Goal: Task Accomplishment & Management: Manage account settings

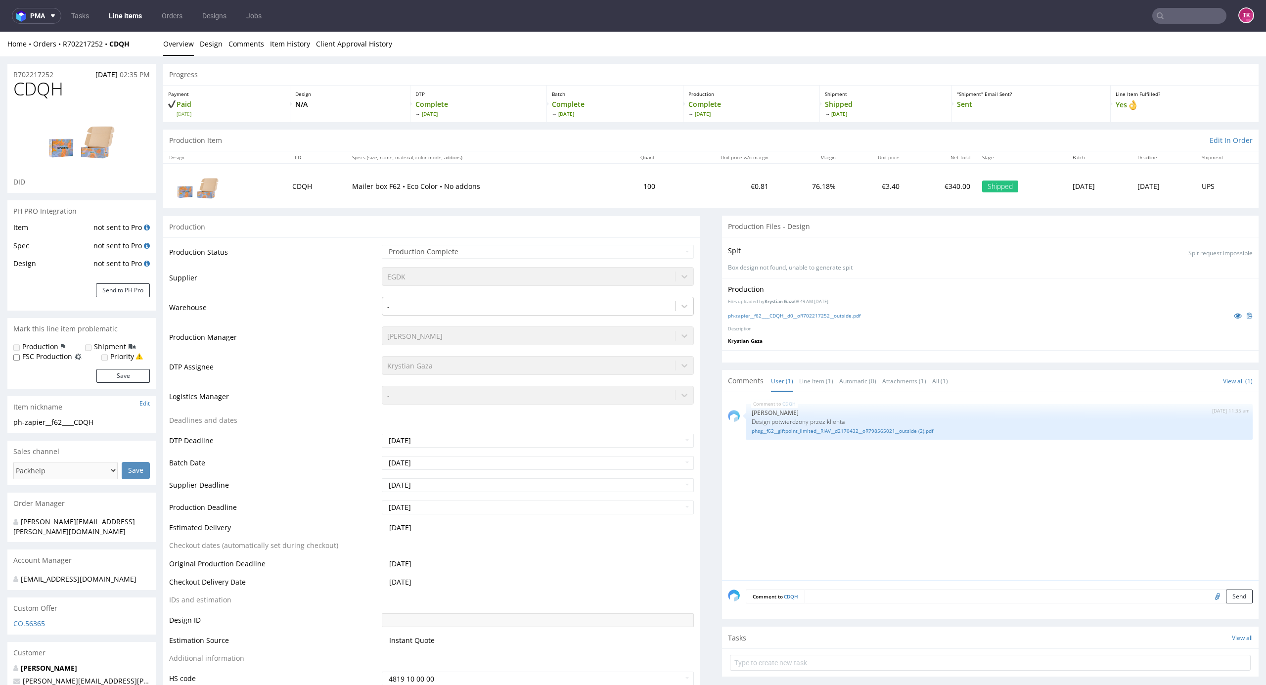
scroll to position [198, 0]
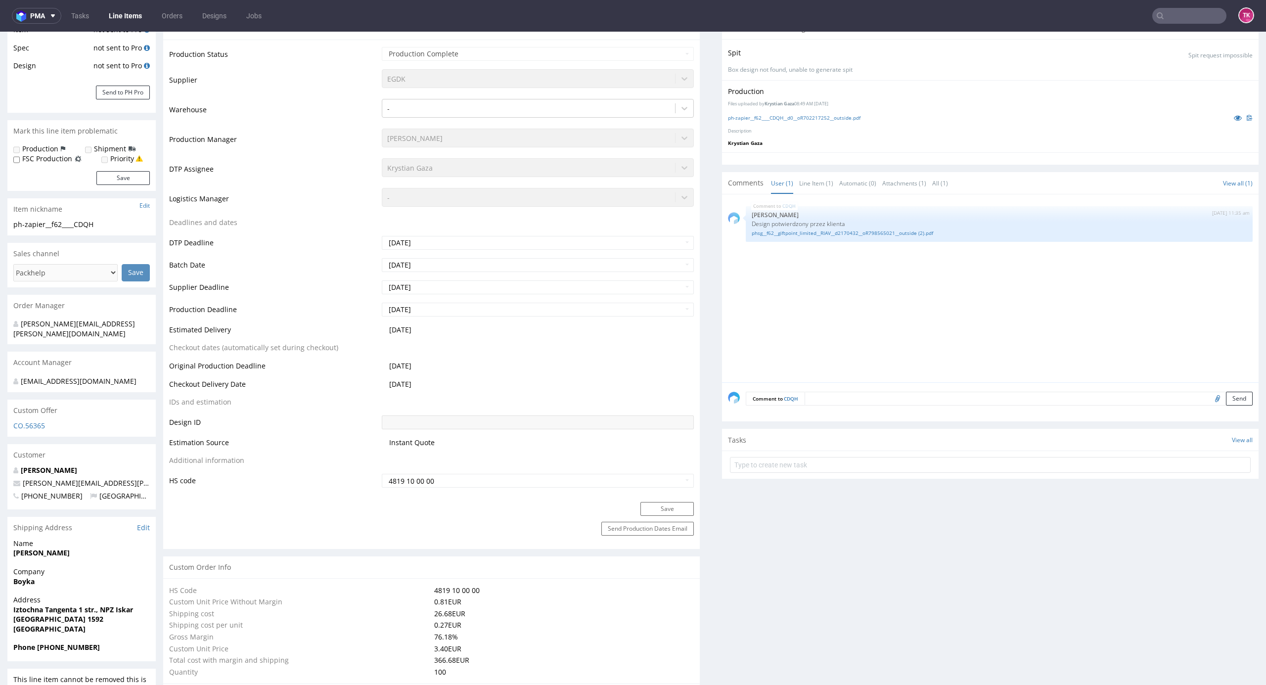
click at [115, 10] on link "Line Items" at bounding box center [125, 16] width 45 height 16
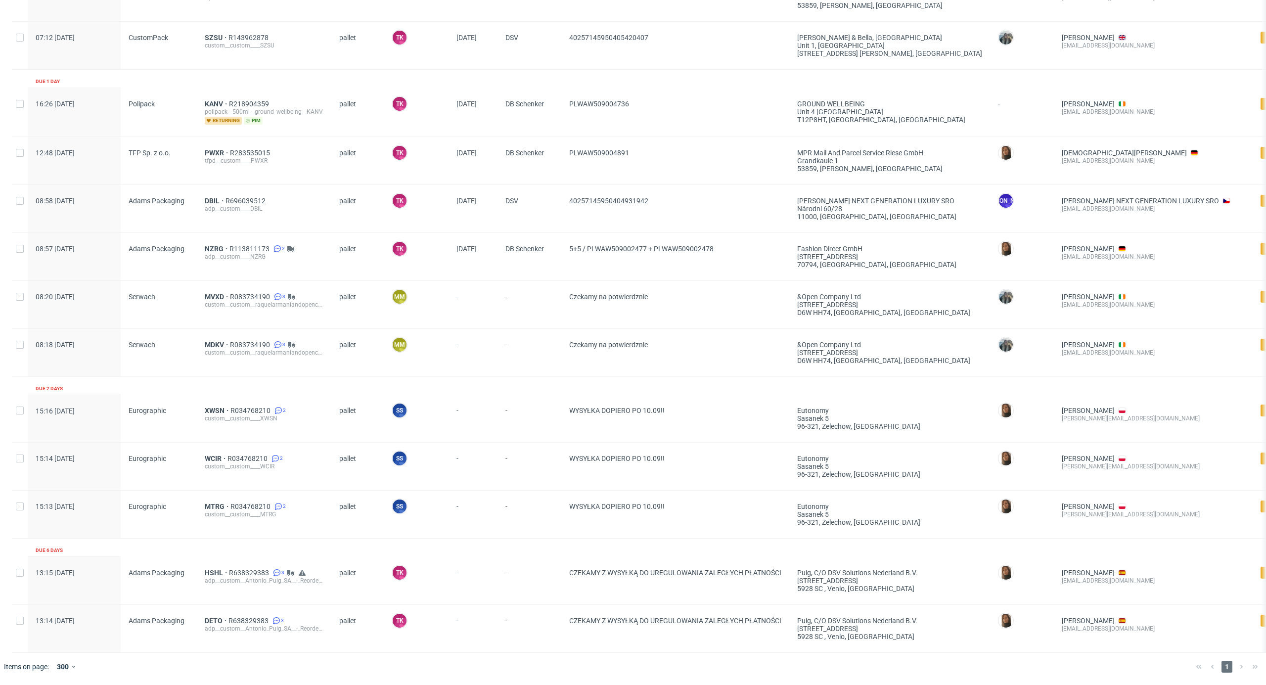
scroll to position [425, 0]
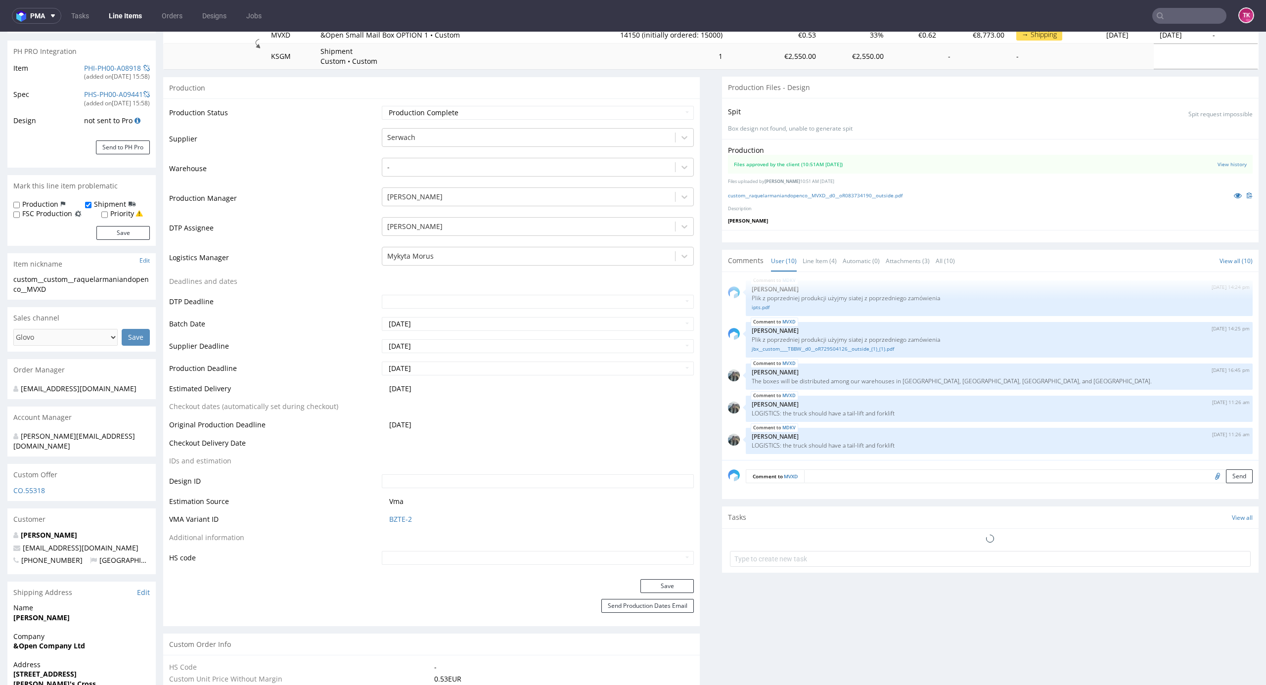
scroll to position [468, 0]
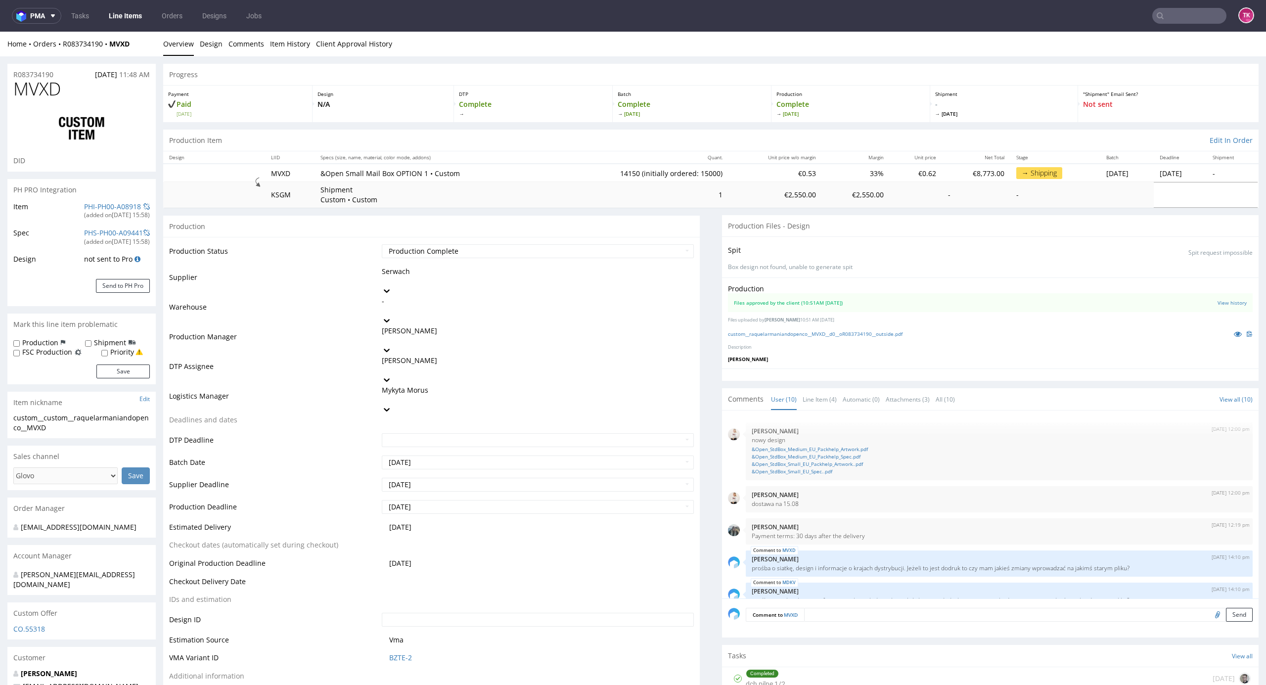
click at [131, 20] on link "Line Items" at bounding box center [125, 16] width 45 height 16
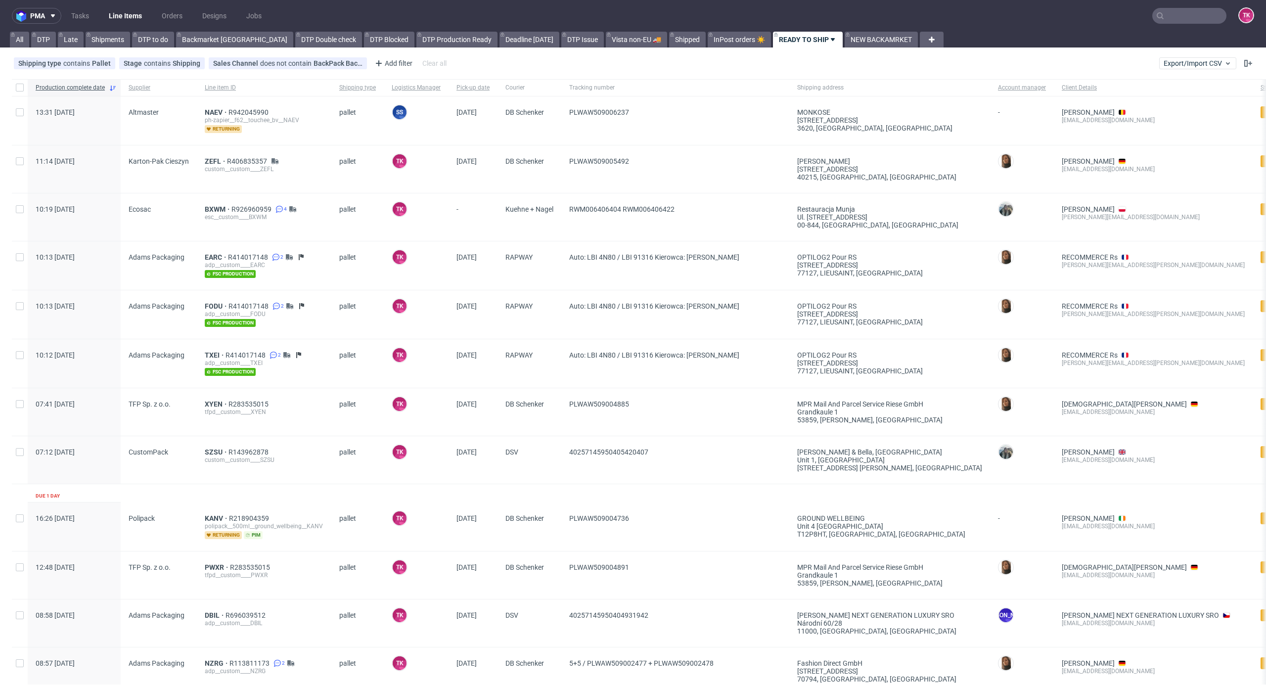
click at [121, 25] on nav "pma Tasks Line Items Orders Designs Jobs TK" at bounding box center [633, 16] width 1266 height 32
click at [121, 21] on link "Line Items" at bounding box center [125, 16] width 45 height 16
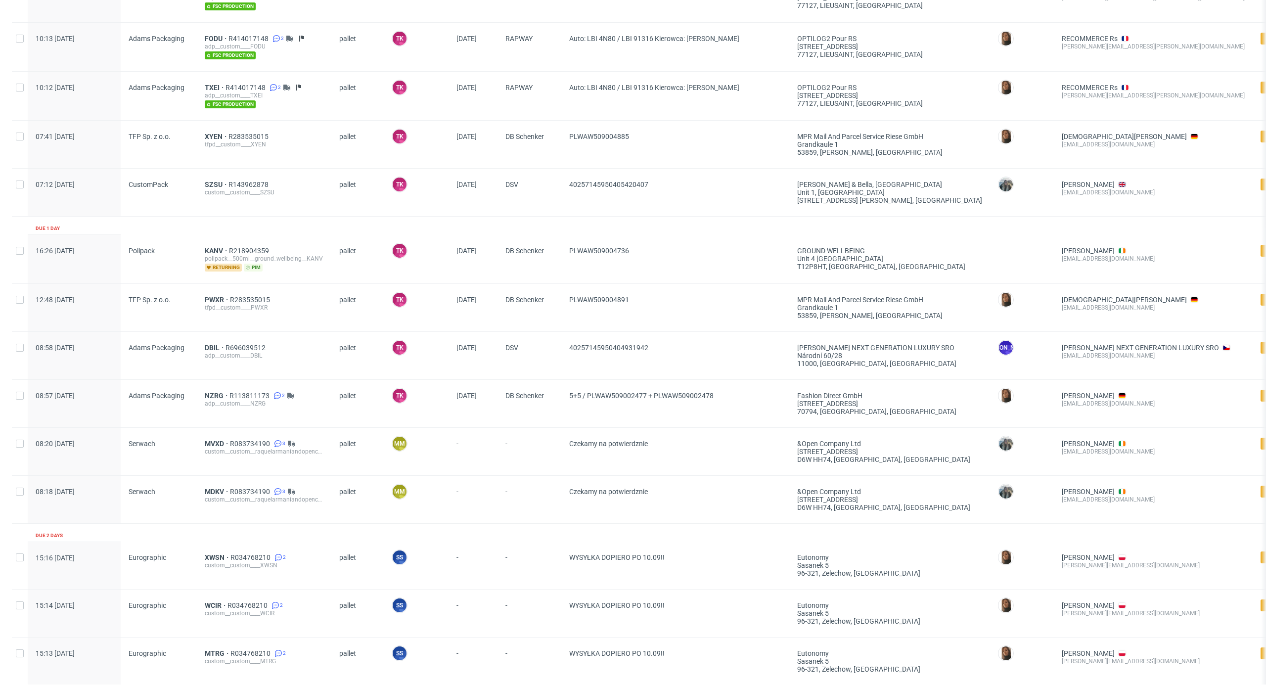
scroll to position [396, 0]
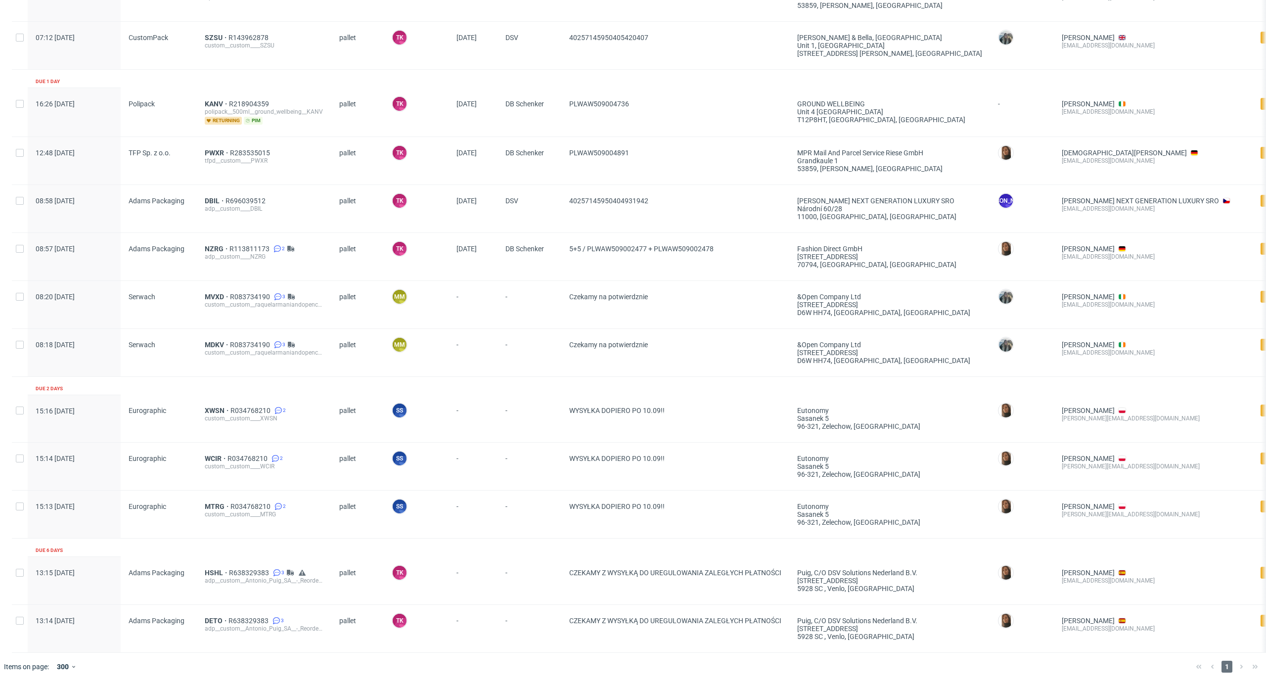
scroll to position [425, 0]
drag, startPoint x: 216, startPoint y: 279, endPoint x: 214, endPoint y: 287, distance: 7.6
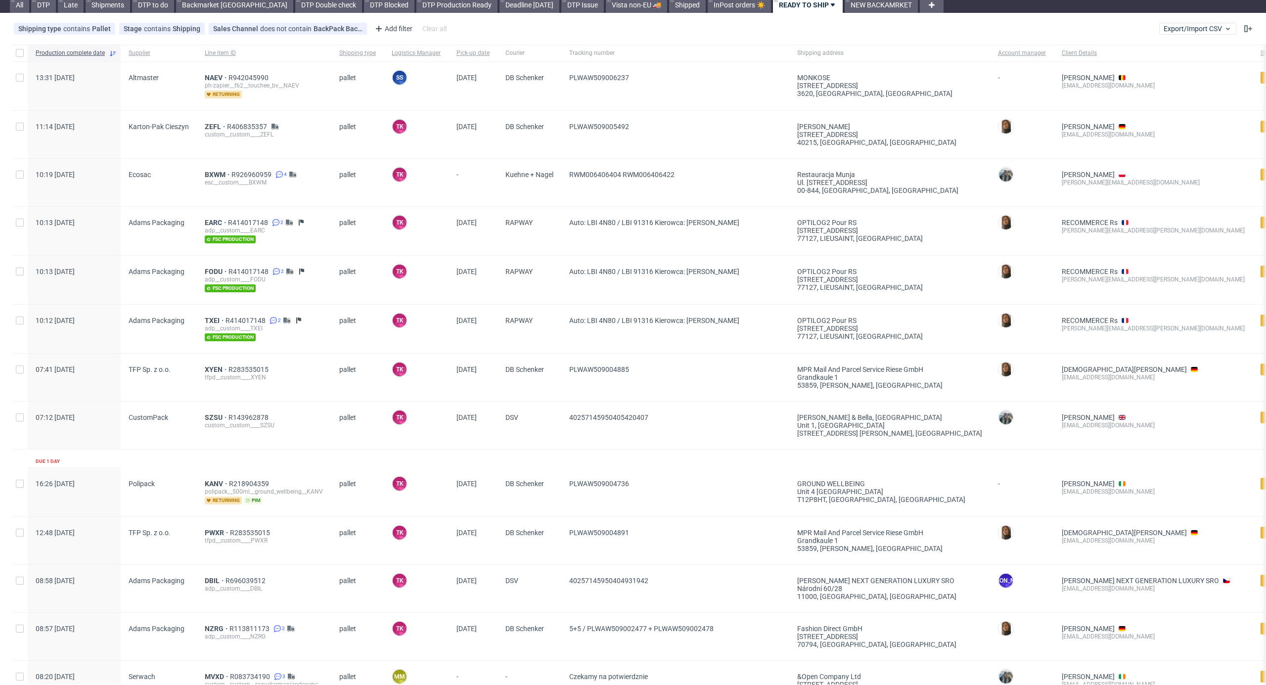
scroll to position [0, 0]
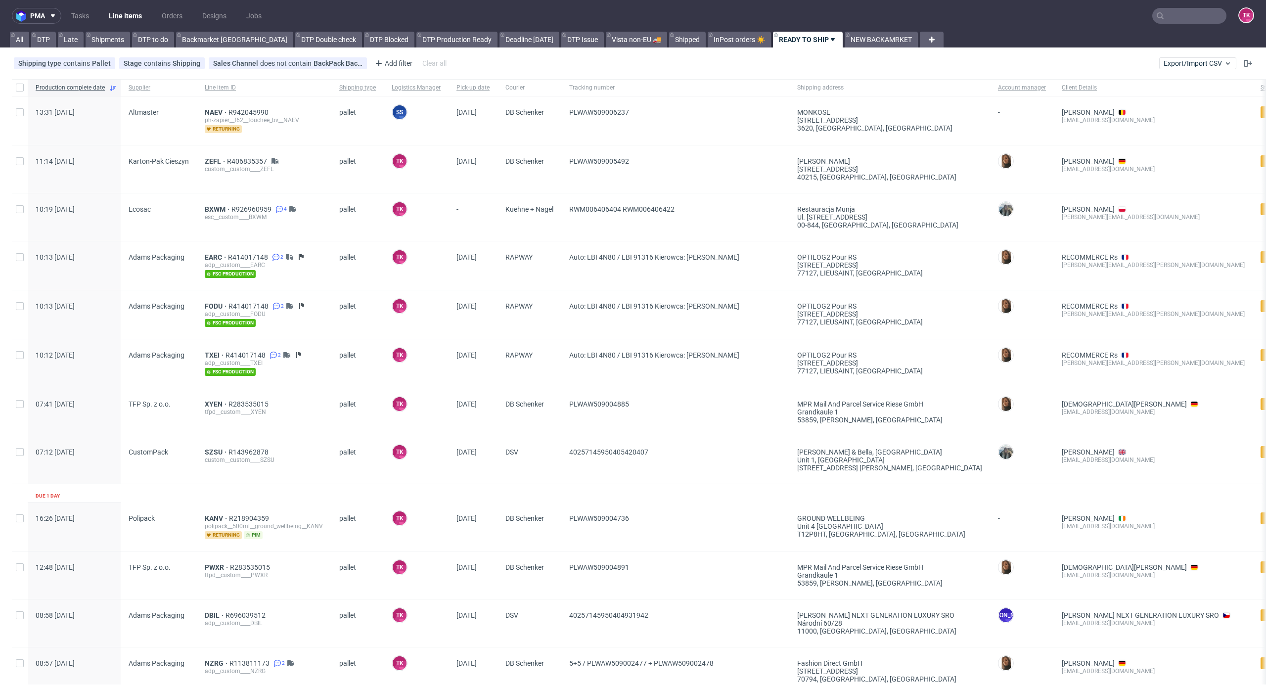
click at [121, 13] on link "Line Items" at bounding box center [125, 16] width 45 height 16
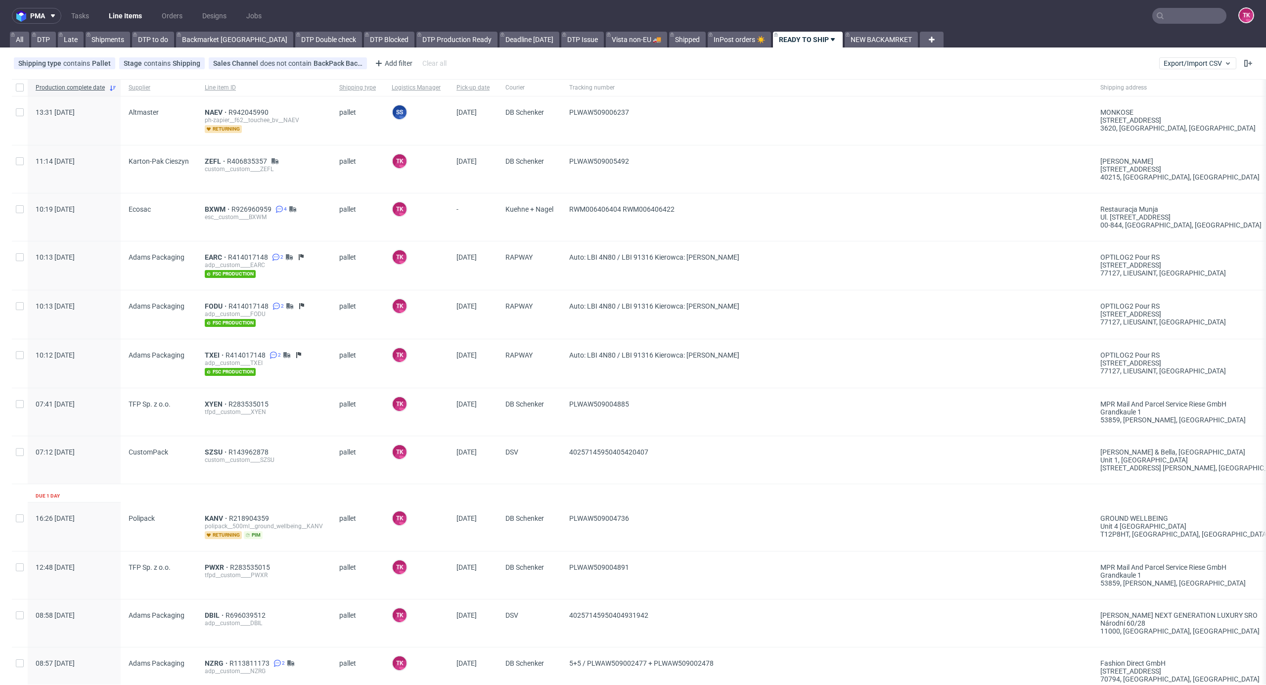
click at [117, 14] on link "Line Items" at bounding box center [125, 16] width 45 height 16
click at [140, 20] on link "Line Items" at bounding box center [125, 16] width 45 height 16
click at [123, 9] on link "Line Items" at bounding box center [125, 16] width 45 height 16
click at [129, 10] on link "Line Items" at bounding box center [125, 16] width 45 height 16
click at [127, 8] on link "Line Items" at bounding box center [125, 16] width 45 height 16
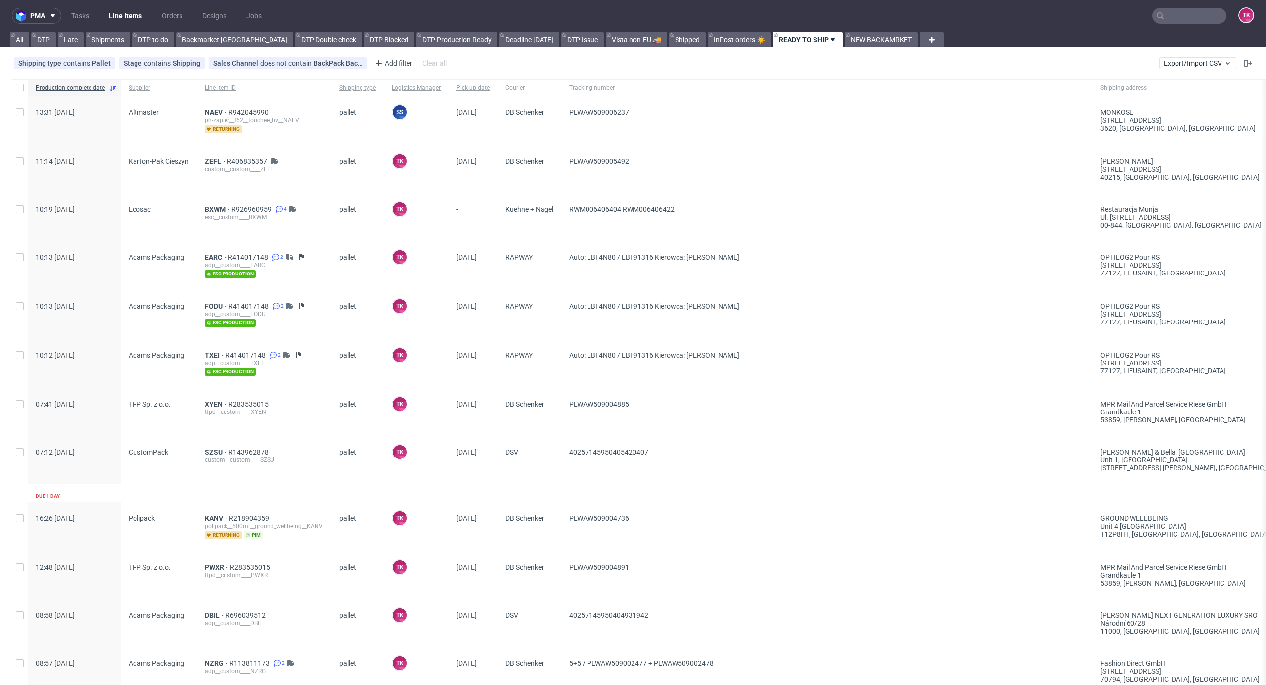
click at [118, 8] on link "Line Items" at bounding box center [125, 16] width 45 height 16
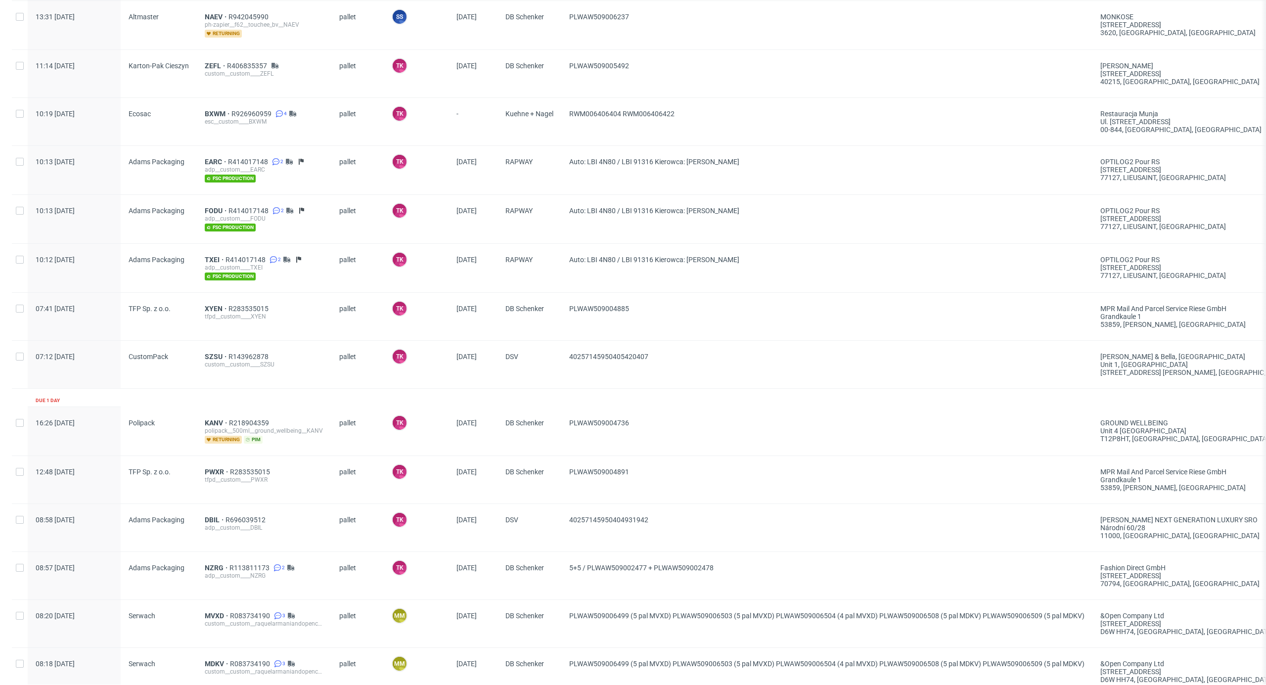
scroll to position [425, 0]
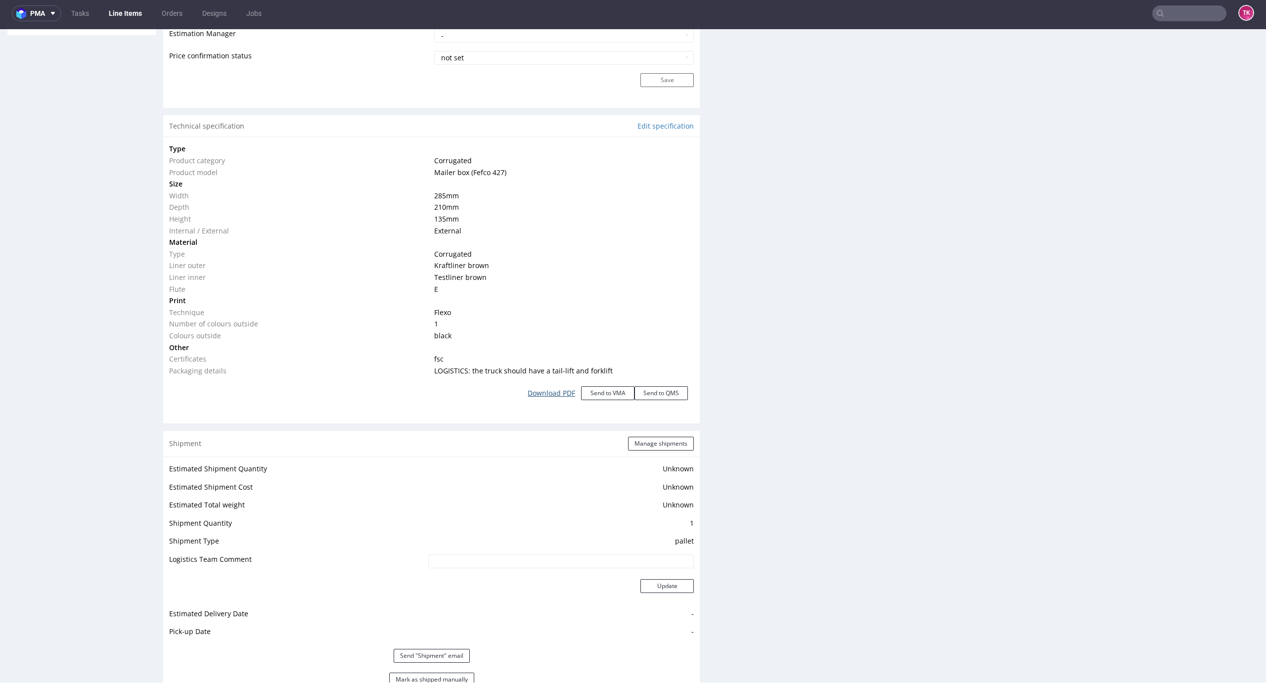
scroll to position [995, 0]
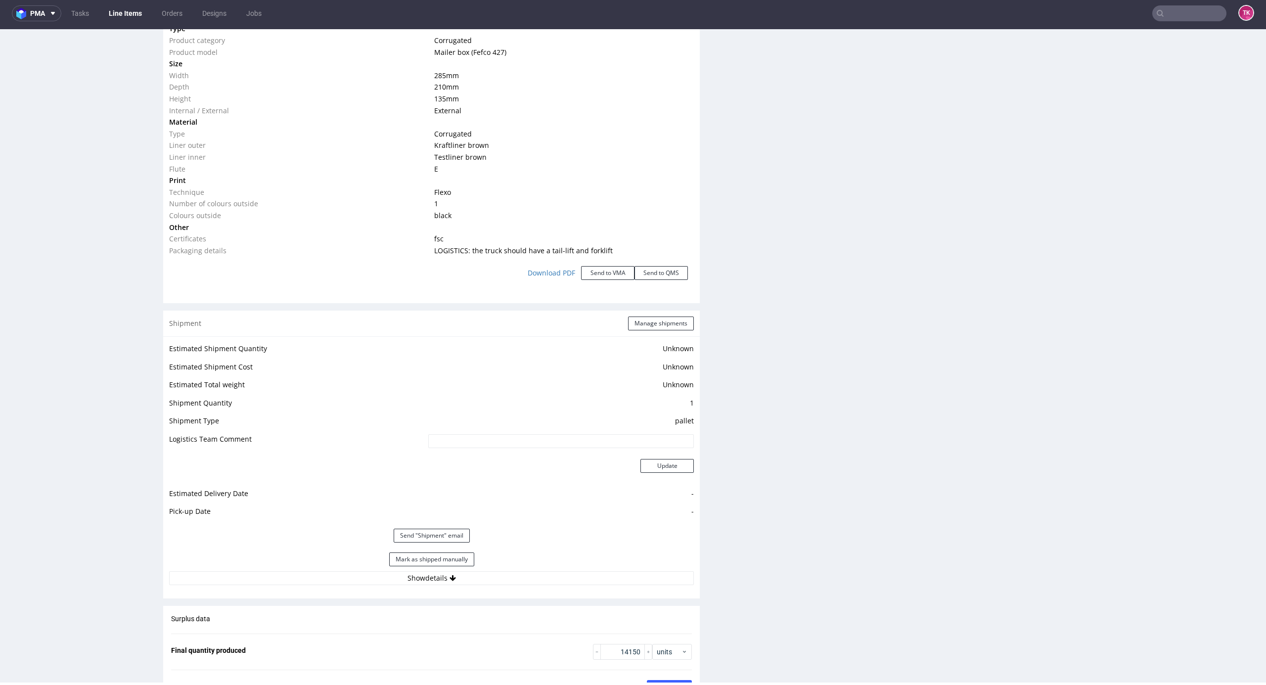
click at [516, 568] on div "Mark as shipped manually" at bounding box center [431, 559] width 525 height 24
click at [526, 575] on button "Show details" at bounding box center [431, 578] width 525 height 14
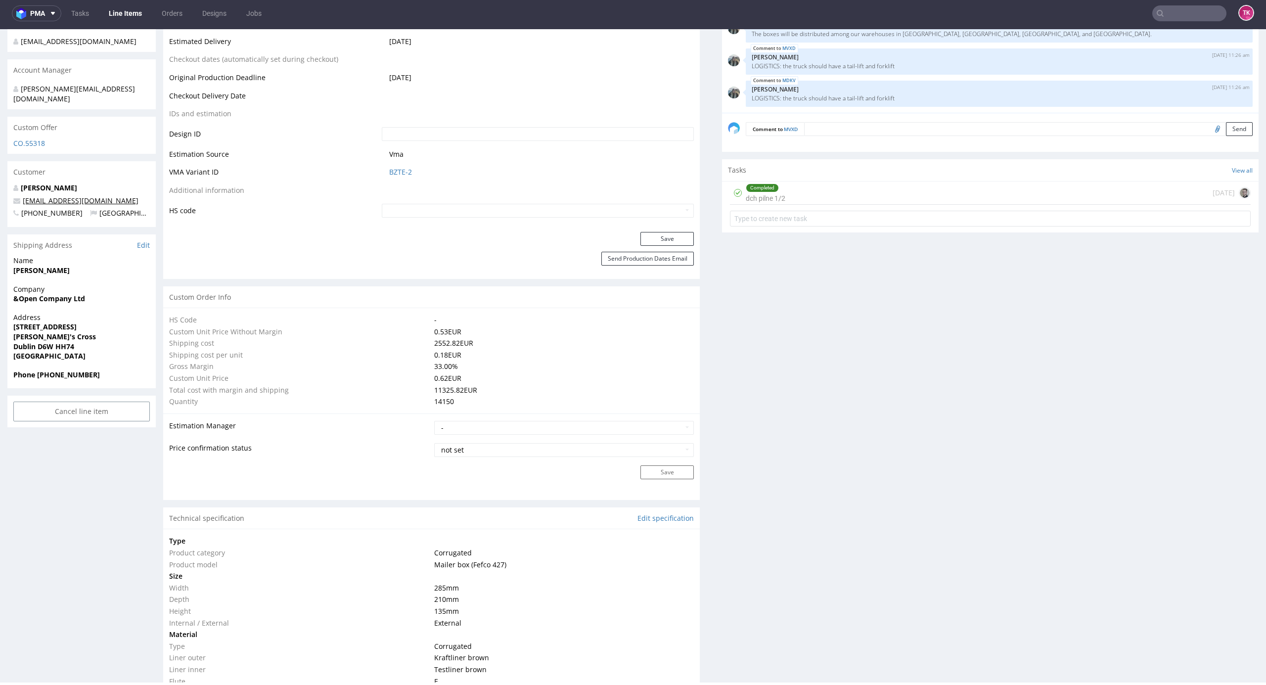
scroll to position [468, 0]
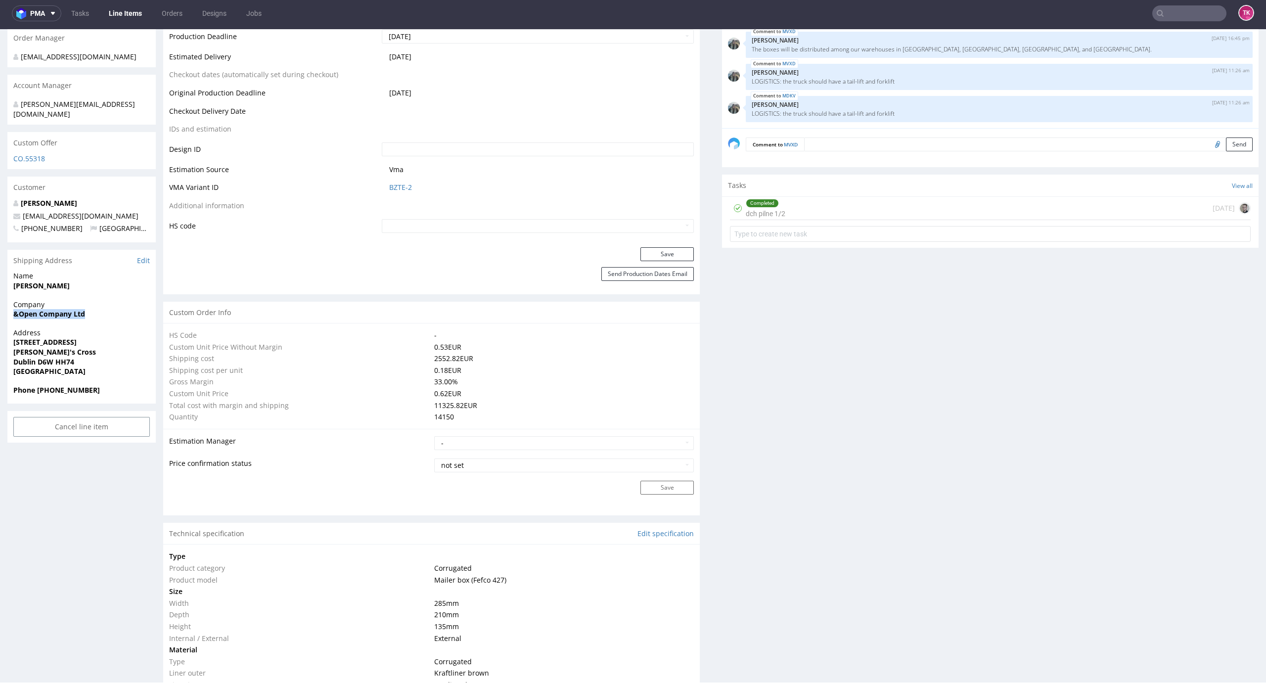
drag, startPoint x: 0, startPoint y: 307, endPoint x: 107, endPoint y: 309, distance: 106.8
copy strong "&Open Company Ltd"
drag, startPoint x: 114, startPoint y: 204, endPoint x: 2, endPoint y: 203, distance: 111.7
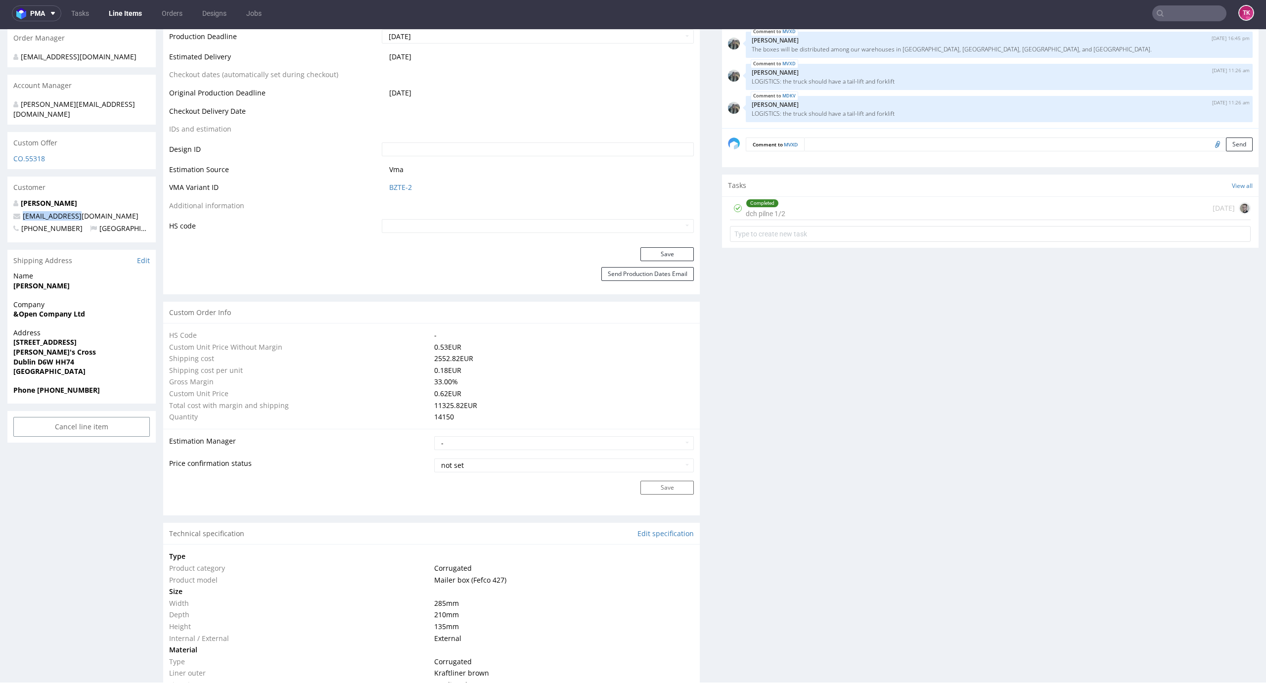
copy span "[EMAIL_ADDRESS][DOMAIN_NAME]"
drag, startPoint x: 9, startPoint y: 336, endPoint x: 112, endPoint y: 340, distance: 102.9
click at [112, 340] on div "Address 13 Saint Clare's Avenue Harold's Cross Dublin D6W HH74 Ireland" at bounding box center [81, 356] width 148 height 57
copy p "13 Saint Clare's Avenue Harold's Cross"
click at [46, 357] on strong "Dublin D6W HH74" at bounding box center [43, 361] width 61 height 9
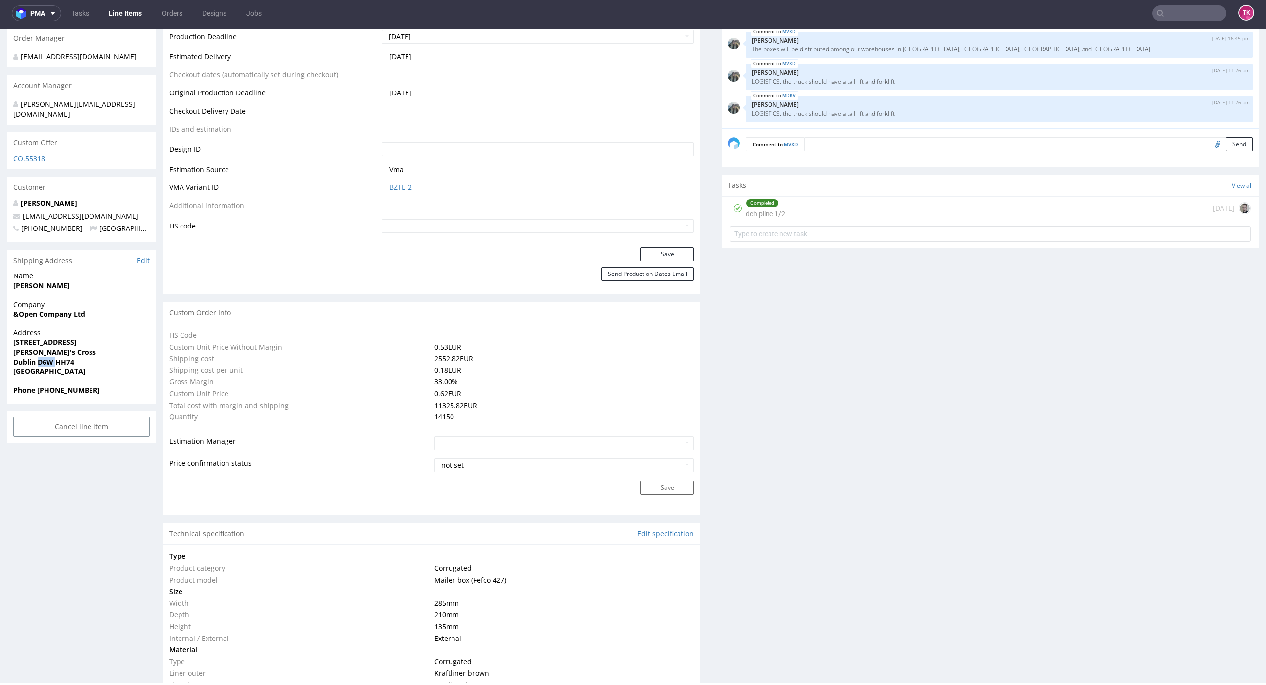
click at [46, 357] on strong "Dublin D6W HH74" at bounding box center [43, 361] width 61 height 9
click at [40, 357] on span "Dublin D6W HH74" at bounding box center [81, 362] width 136 height 10
click at [34, 357] on strong "Dublin D6W HH74" at bounding box center [43, 361] width 61 height 9
drag, startPoint x: 39, startPoint y: 352, endPoint x: 94, endPoint y: 353, distance: 55.4
click at [94, 357] on span "Dublin D6W HH74" at bounding box center [81, 362] width 136 height 10
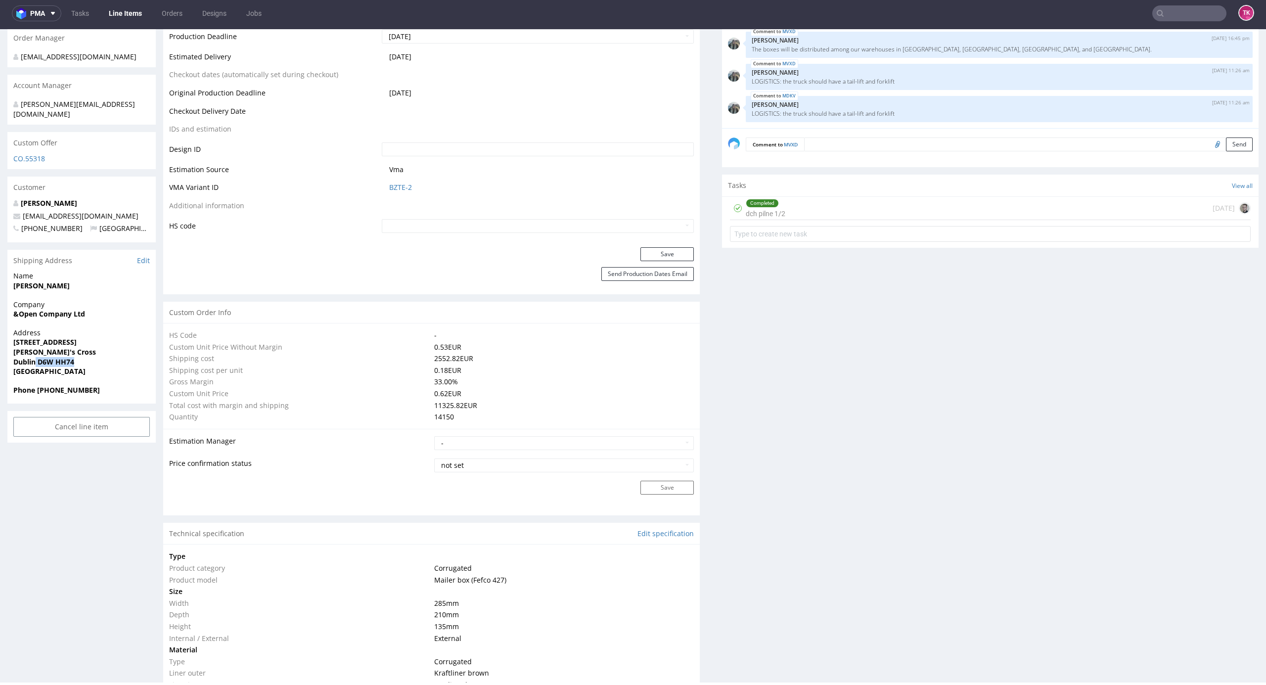
copy strong "D6W HH74"
drag, startPoint x: 39, startPoint y: 382, endPoint x: 106, endPoint y: 378, distance: 67.3
click at [91, 385] on span "Phone +35315558180" at bounding box center [81, 390] width 136 height 10
copy strong "+35315558180"
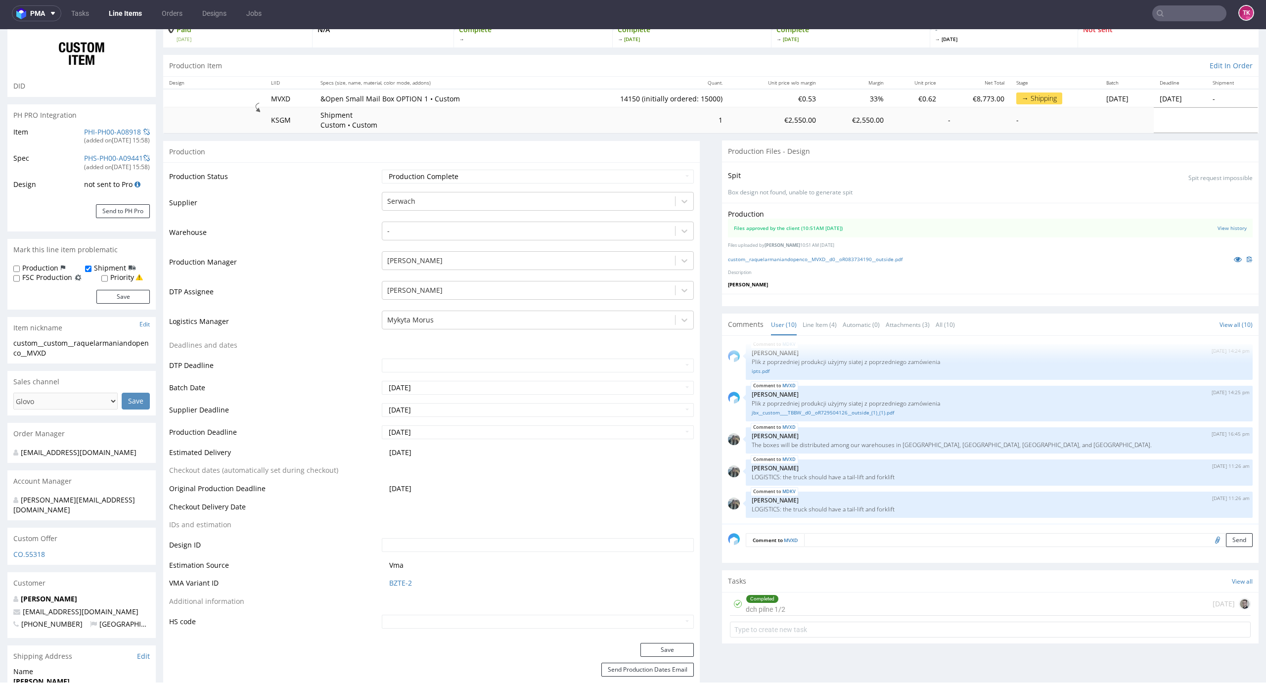
scroll to position [6, 0]
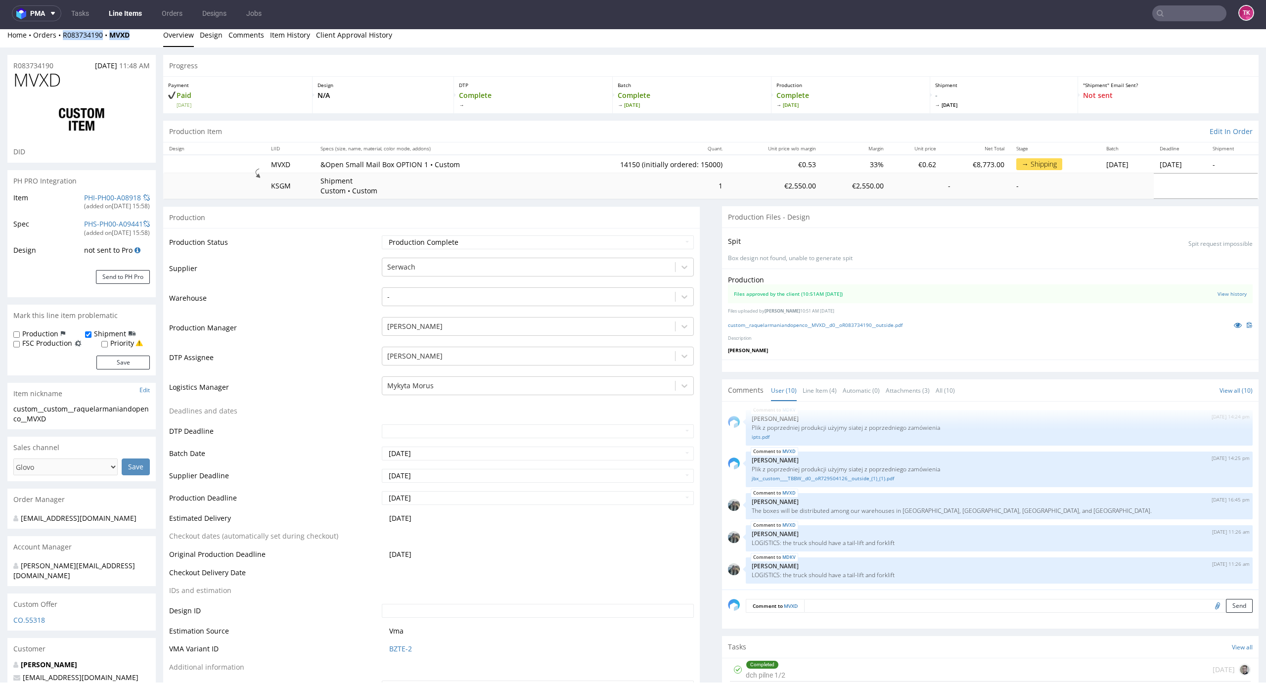
drag, startPoint x: 143, startPoint y: 43, endPoint x: 59, endPoint y: 43, distance: 84.0
click at [59, 43] on div "Home Orders R083734190 MVXD Overview Design Comments Item History Client Approv…" at bounding box center [633, 35] width 1266 height 25
copy div "R083734190 MVXD"
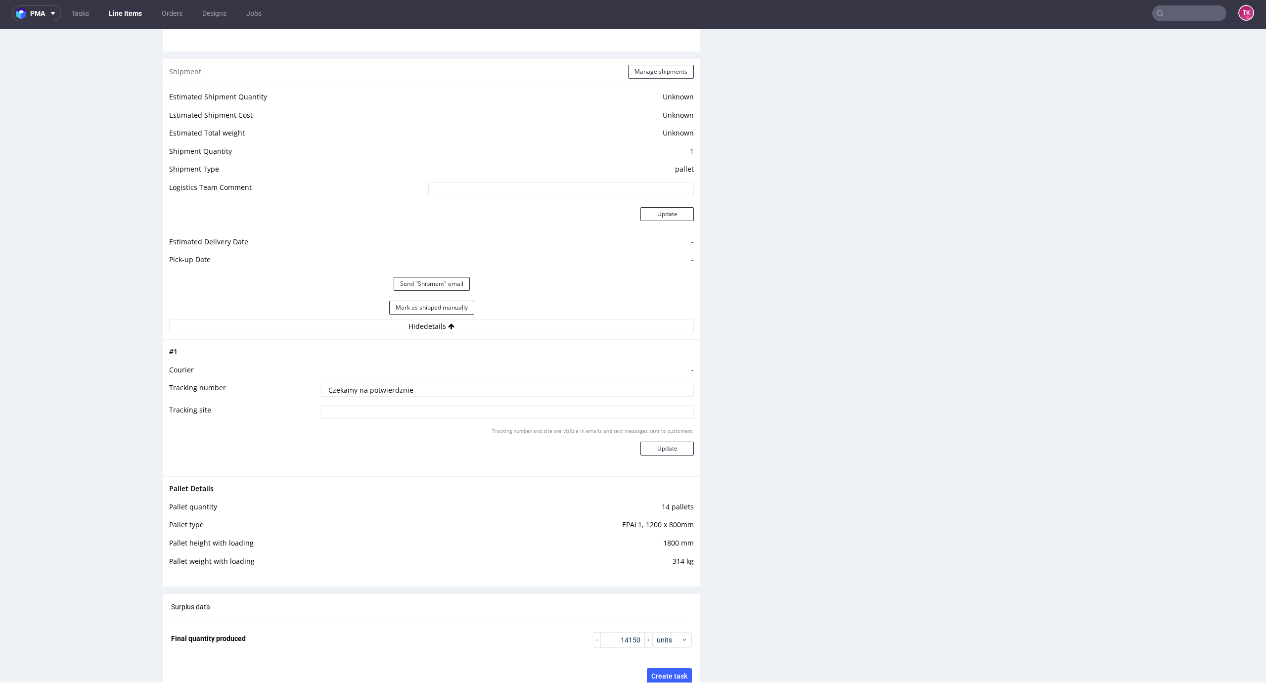
scroll to position [1456, 0]
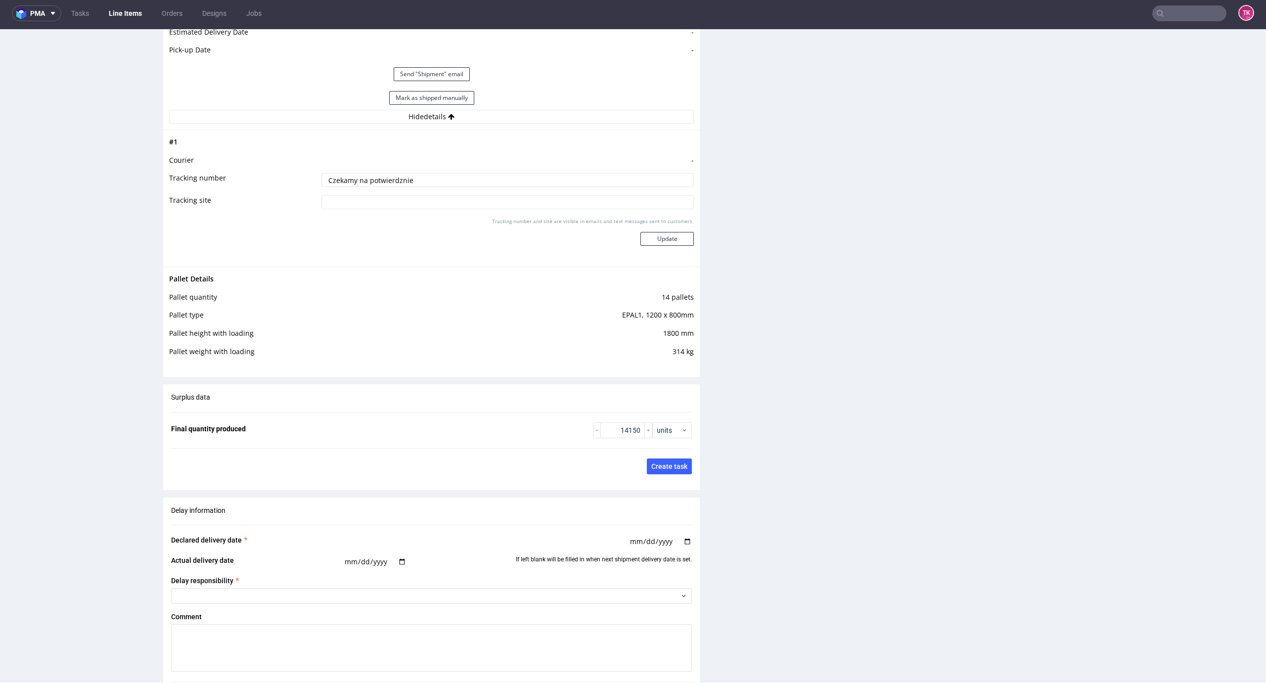
drag, startPoint x: 427, startPoint y: 179, endPoint x: 210, endPoint y: 186, distance: 217.1
click at [210, 186] on tr "Tracking number Czekamy na potwierdznie" at bounding box center [431, 183] width 525 height 22
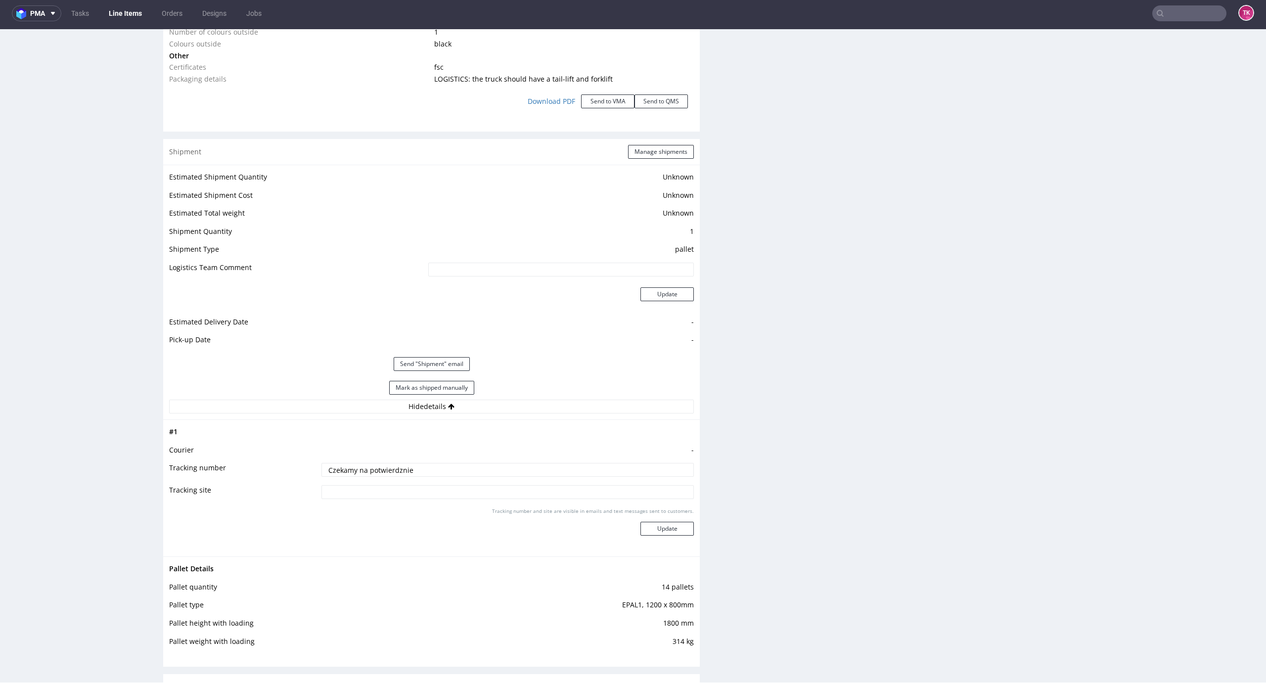
scroll to position [1318, 0]
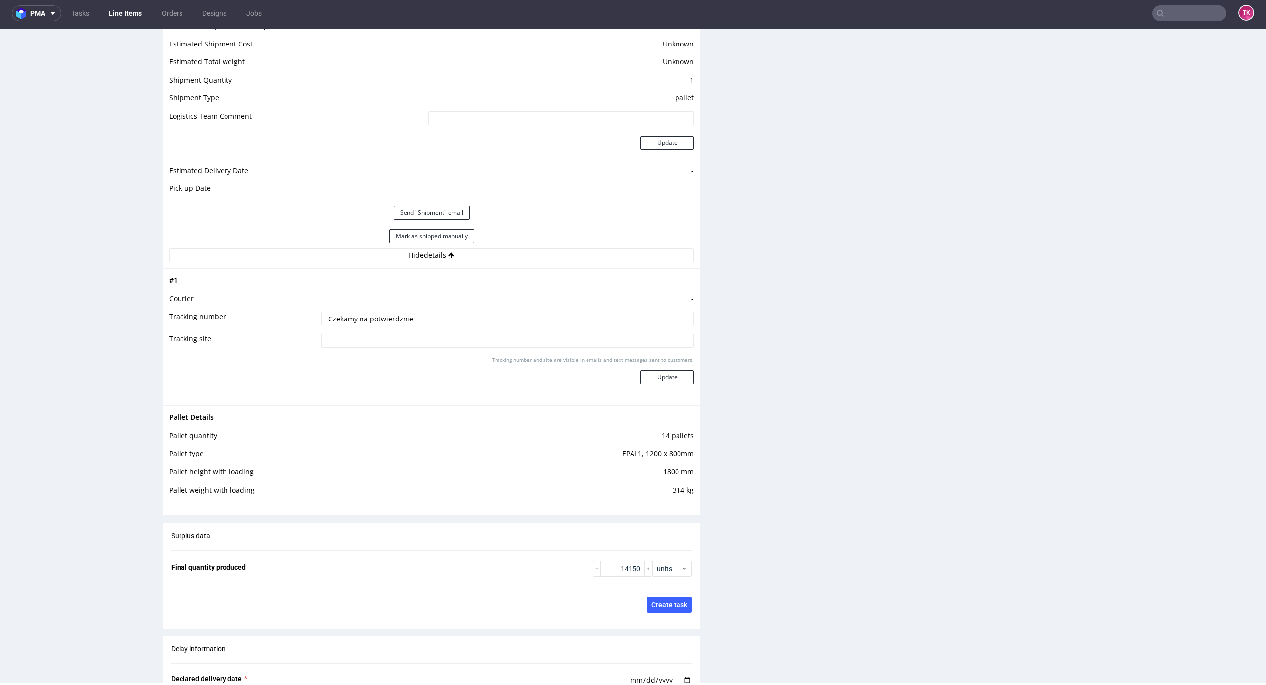
paste input "PLWAW509006499 (5 pal MVXD) PLWAW509006503 (5 pal MVXD) PLWAW509006504 (4 pal M…"
type input "PLWAW509006499 (5 pal MVXD) PLWAW509006503 (5 pal MVXD) PLWAW509006504 (4 pal M…"
click at [659, 375] on button "Update" at bounding box center [666, 377] width 53 height 14
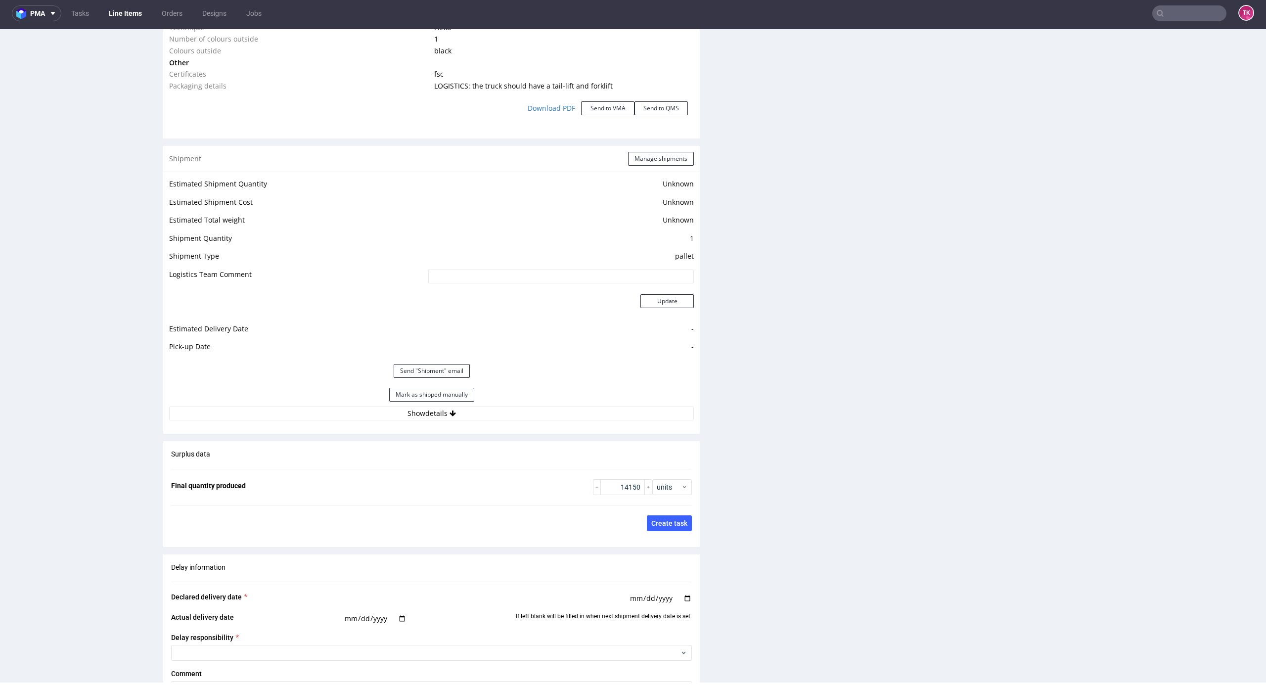
scroll to position [1120, 0]
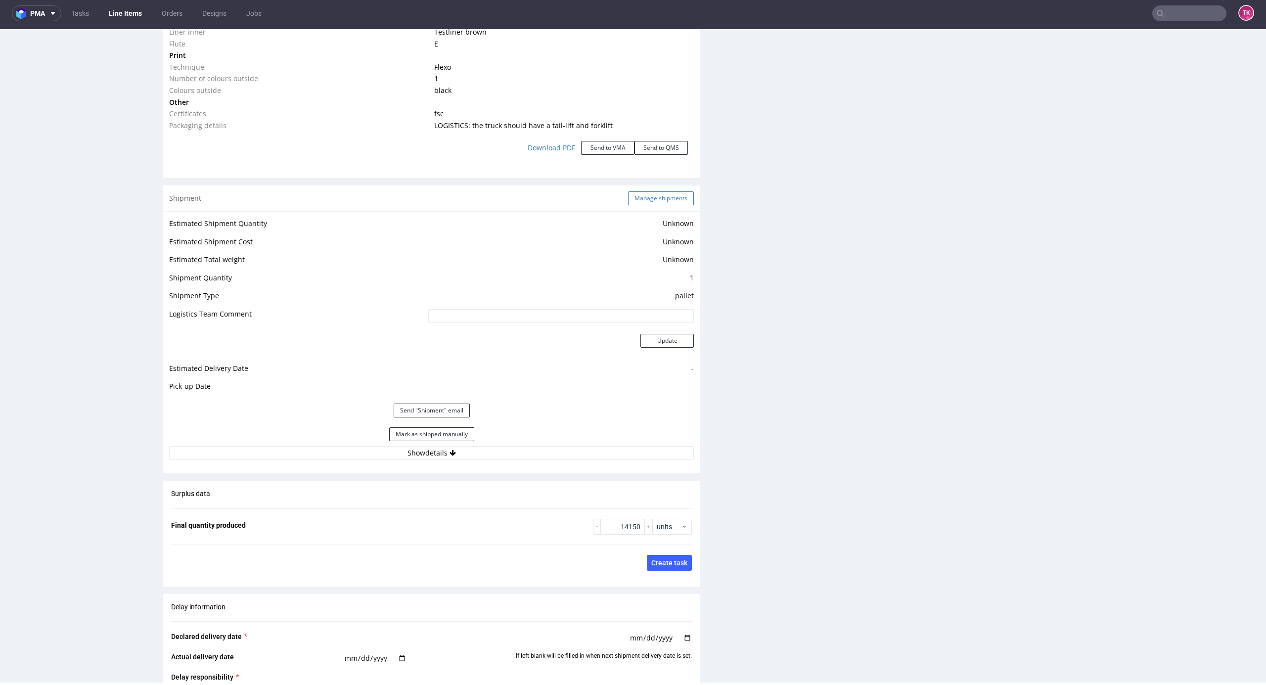
click at [660, 204] on button "Manage shipments" at bounding box center [661, 198] width 66 height 14
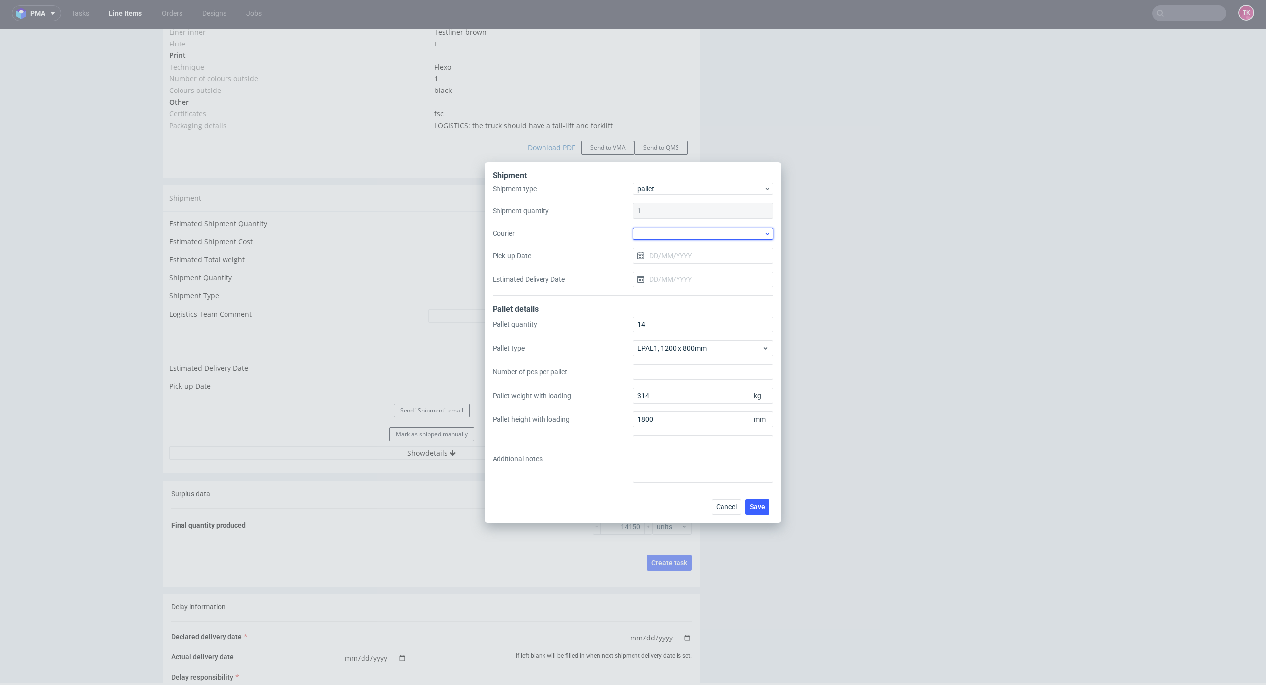
click at [686, 236] on div at bounding box center [703, 234] width 140 height 12
click at [708, 288] on div "DB Schenker" at bounding box center [703, 290] width 132 height 18
click at [687, 256] on input "Pick-up Date" at bounding box center [703, 255] width 140 height 16
click at [727, 323] on section "31 1 2 3 4 5 6 7 8 9 10 11 12 13 14 15 16 17 18 19 20 21 22 23 24 25 26 27 28 2…" at bounding box center [703, 355] width 111 height 87
click at [717, 323] on button "4" at bounding box center [718, 320] width 15 height 16
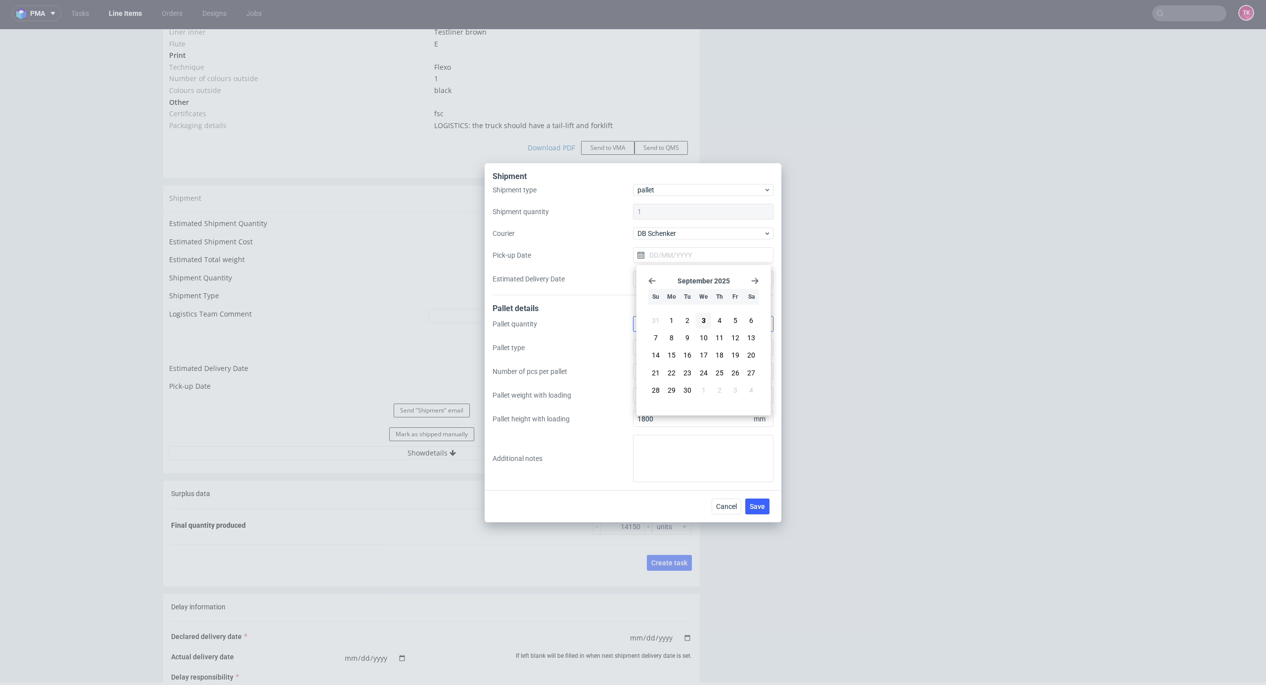
type input "[DATE]"
click at [760, 501] on button "Save" at bounding box center [757, 506] width 24 height 16
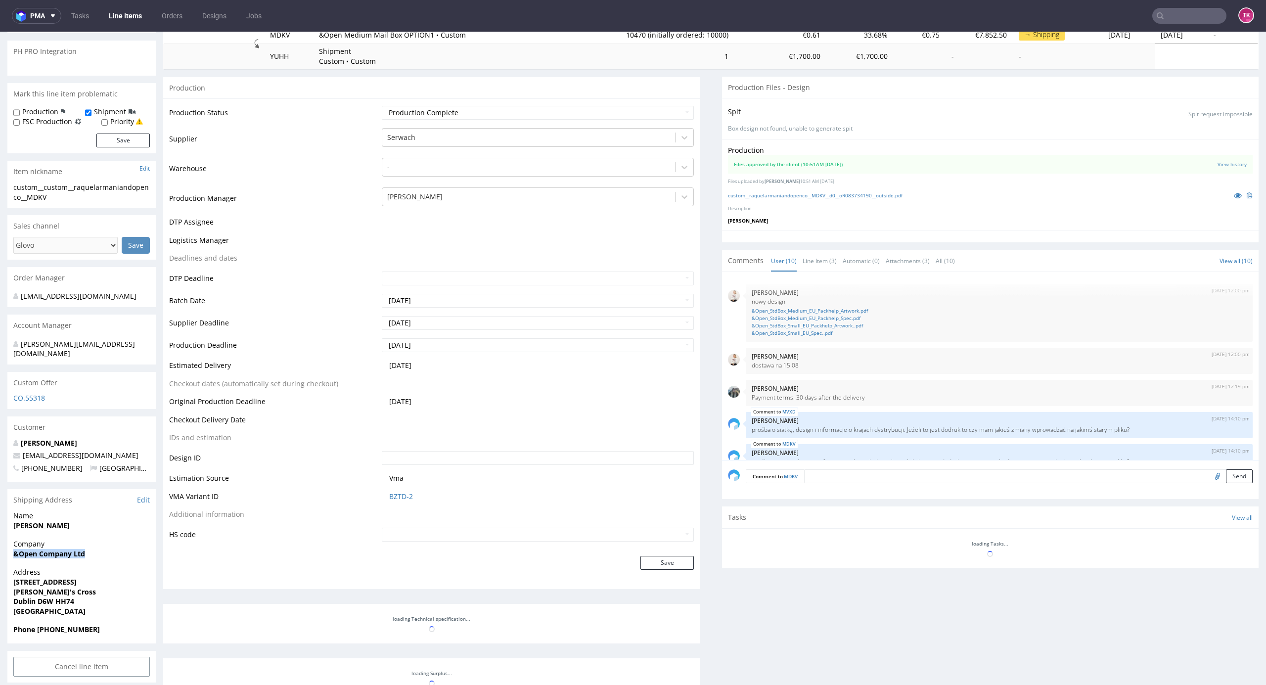
scroll to position [196, 0]
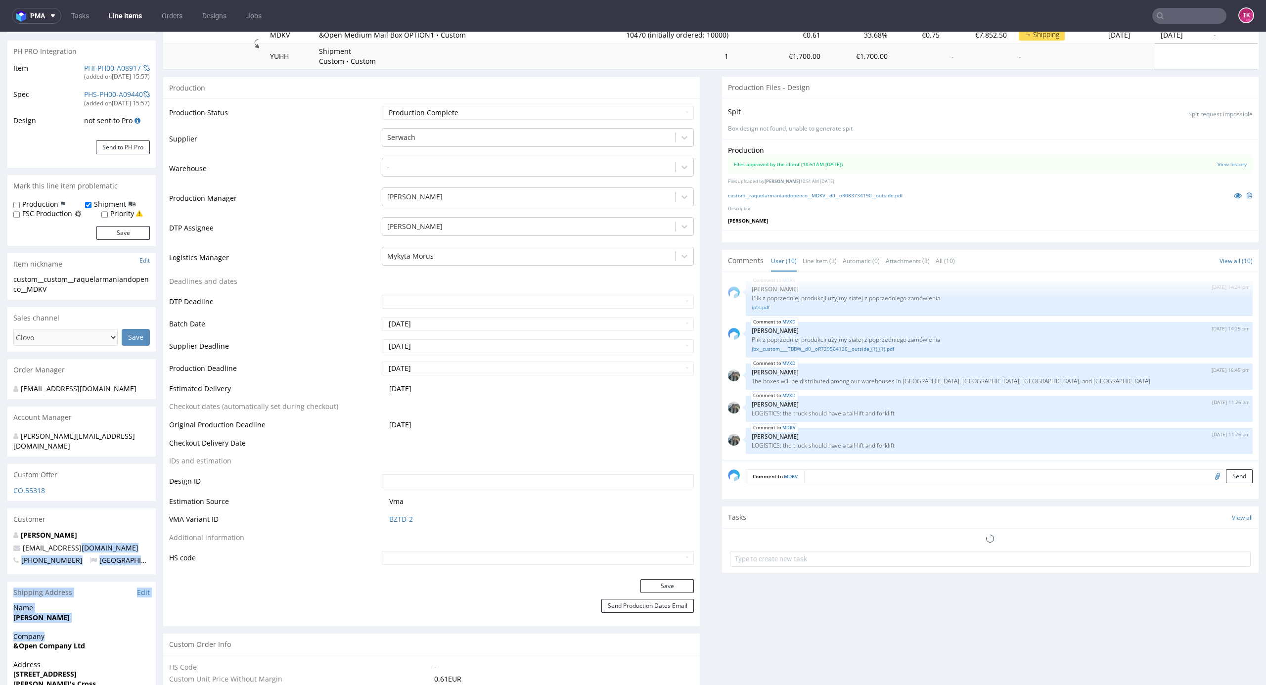
drag, startPoint x: 0, startPoint y: 547, endPoint x: 112, endPoint y: 542, distance: 111.8
click at [91, 645] on div "Company &Open Company Ltd" at bounding box center [81, 645] width 148 height 28
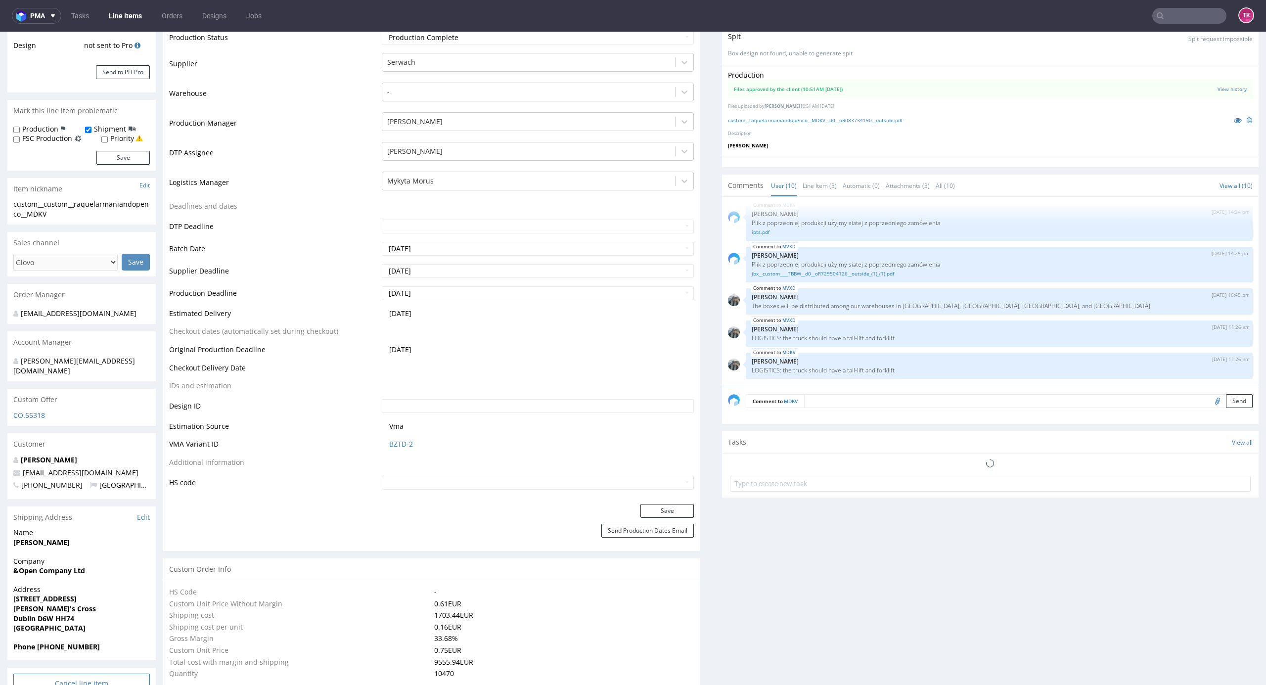
scroll to position [270, 0]
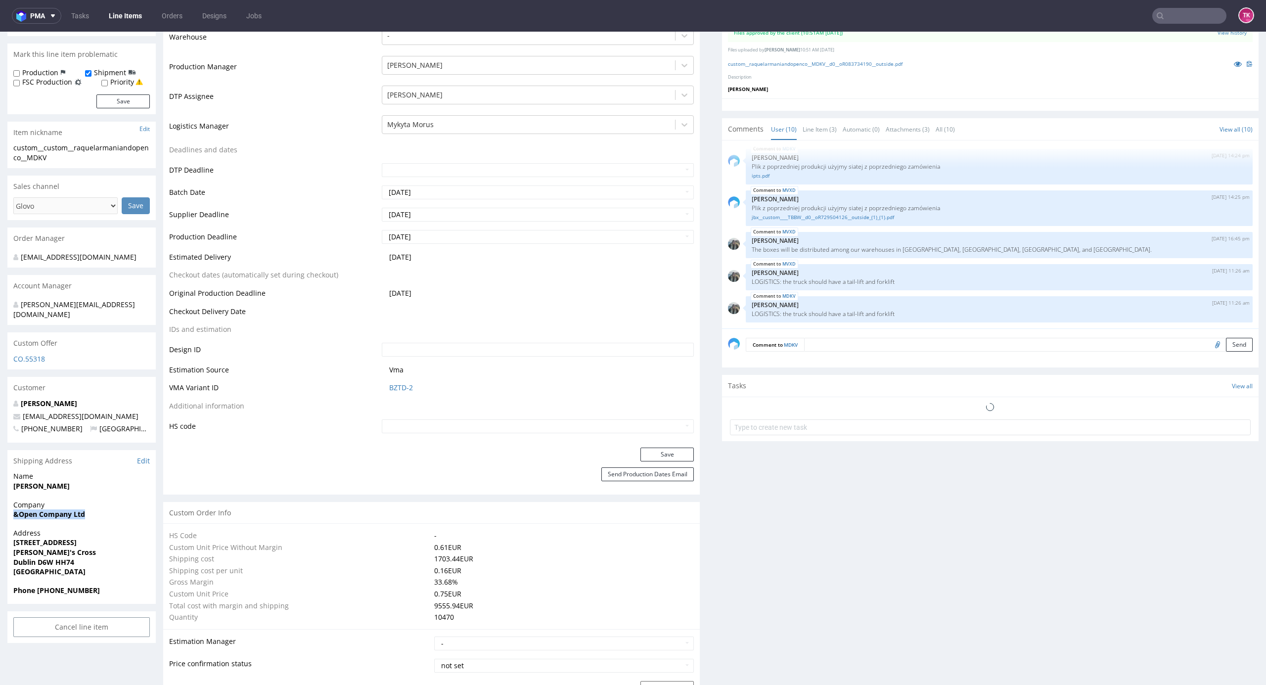
drag, startPoint x: 11, startPoint y: 501, endPoint x: 99, endPoint y: 515, distance: 89.0
copy strong "&Open Company Ltd"
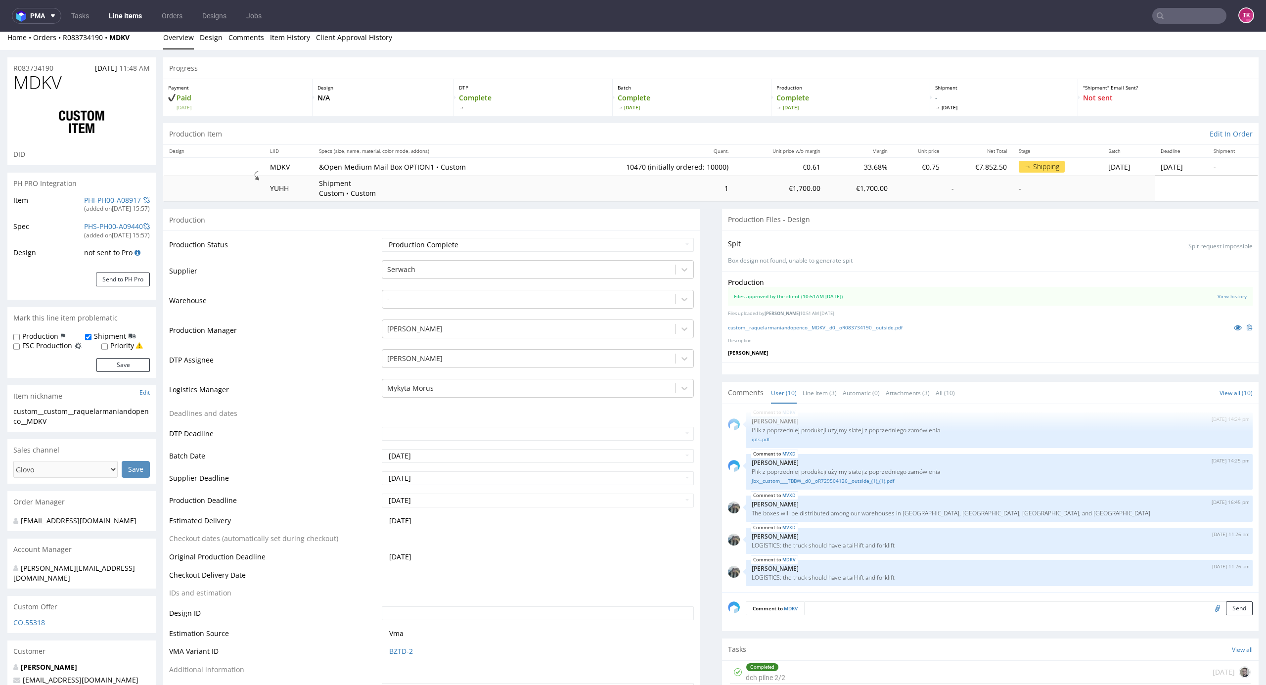
scroll to position [0, 0]
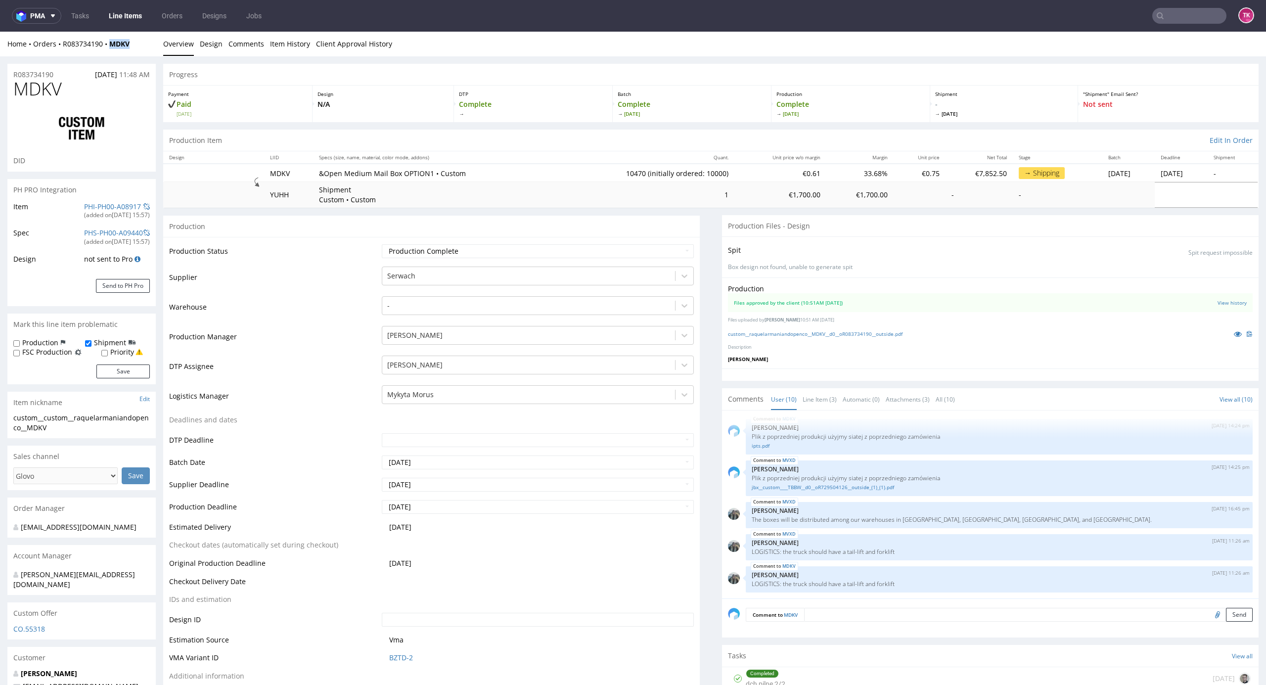
drag, startPoint x: 133, startPoint y: 48, endPoint x: 107, endPoint y: 51, distance: 25.9
click at [107, 51] on div "Home Orders R083734190 MDKV Overview Design Comments Item History Client Approv…" at bounding box center [633, 44] width 1266 height 25
copy strong "MDKV"
click at [149, 44] on div "Home Orders R083734190 MDKV" at bounding box center [81, 44] width 148 height 10
drag, startPoint x: 148, startPoint y: 44, endPoint x: 64, endPoint y: 60, distance: 86.0
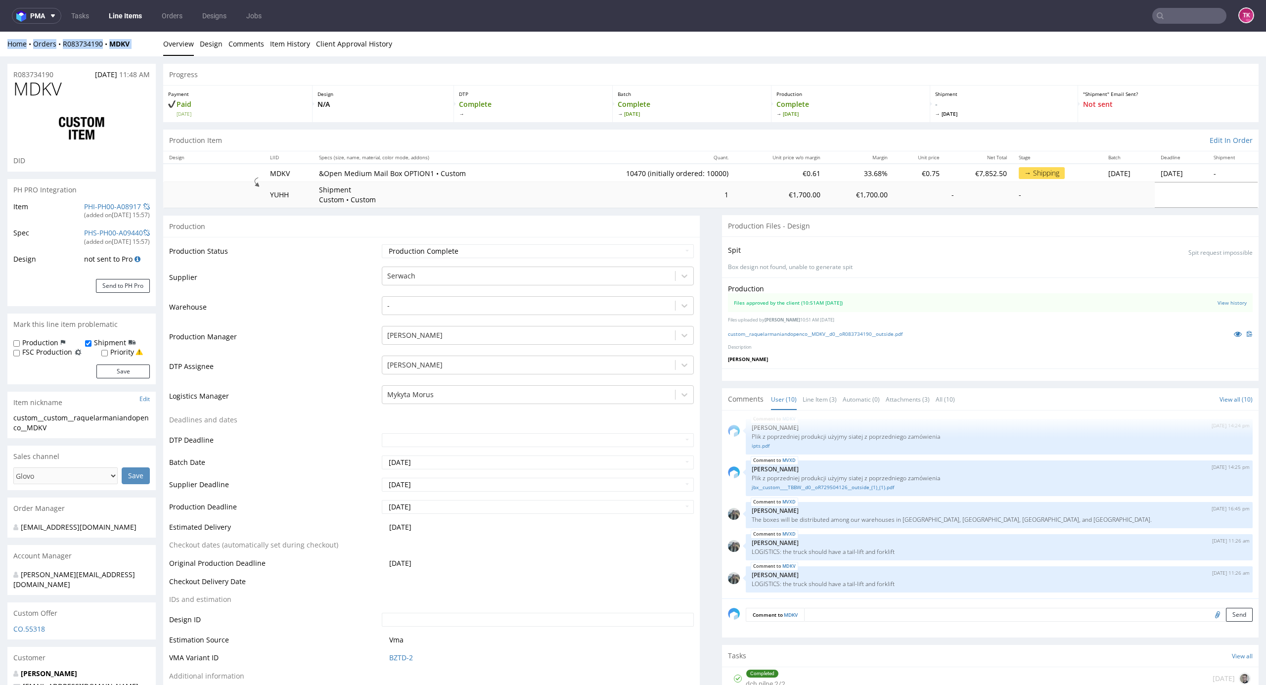
click at [64, 50] on div "Home Orders R083734190 MDKV Overview Design Comments Item History Client Approv…" at bounding box center [633, 44] width 1266 height 25
drag, startPoint x: 88, startPoint y: 49, endPoint x: 165, endPoint y: 64, distance: 78.5
click at [143, 50] on div "Home Orders R083734190 MDKV Overview Design Comments Item History Client Approv…" at bounding box center [633, 44] width 1266 height 25
copy div "R083734190 MDKV"
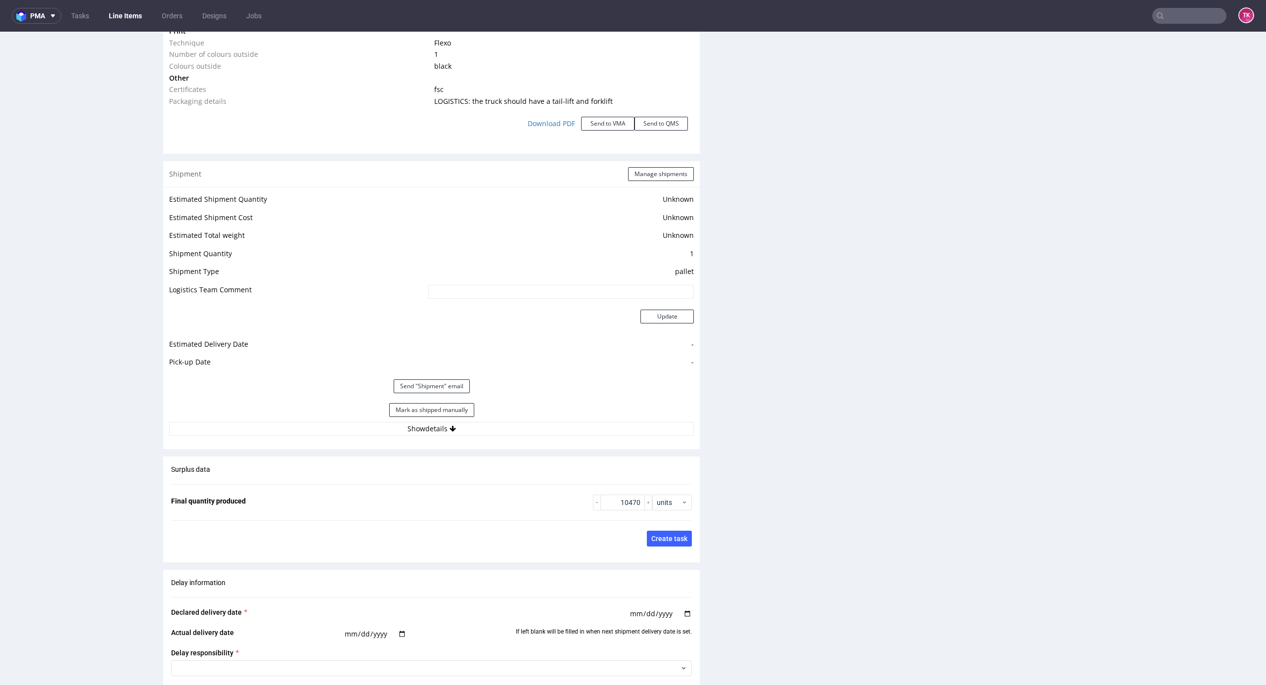
scroll to position [1318, 0]
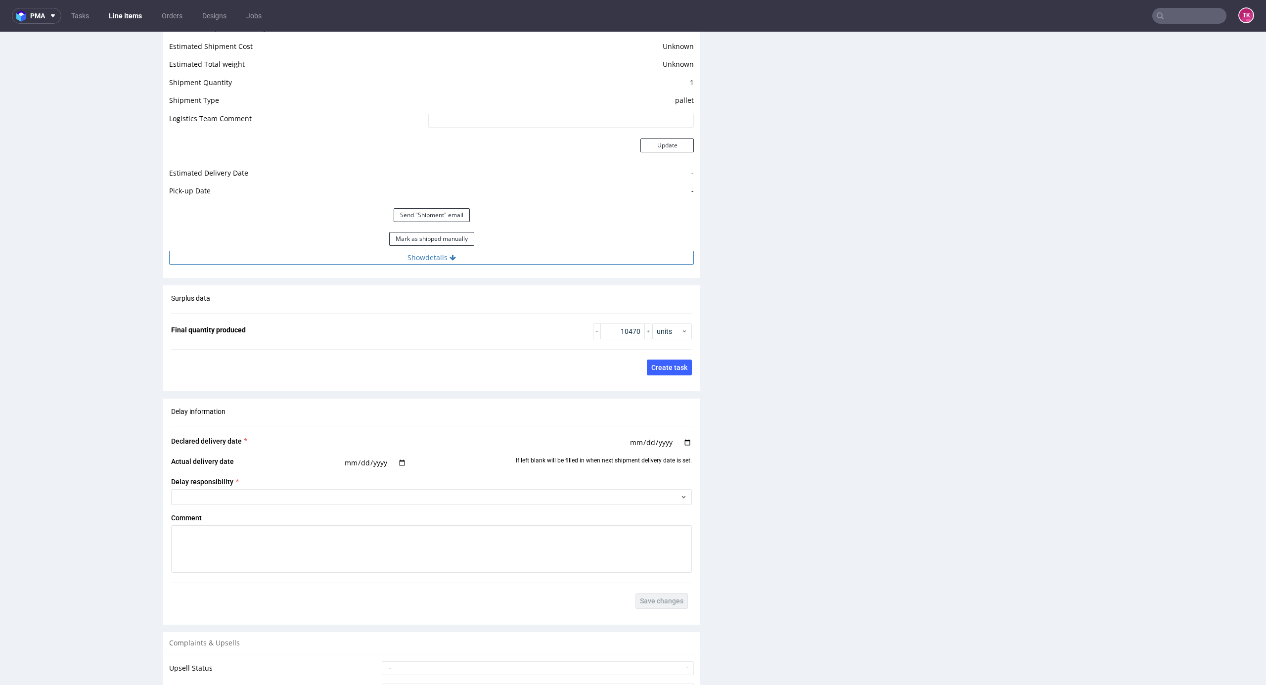
click at [526, 258] on button "Show details" at bounding box center [431, 258] width 525 height 14
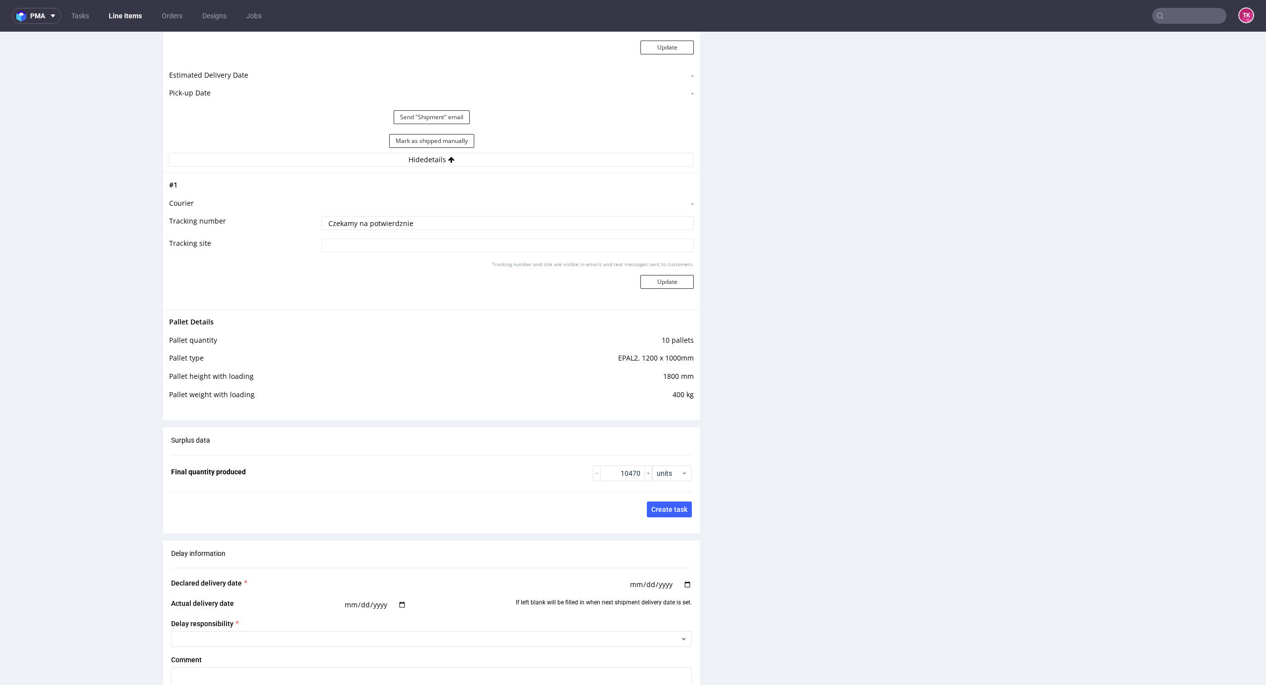
scroll to position [1414, 0]
click at [492, 226] on input "Czekamy na potwierdznie" at bounding box center [507, 225] width 372 height 14
paste input "PLWAW509006499 (5 pal MVXD) PLWAW509006503 (5 pal MVXD) PLWAW509006504 (4 pal M…"
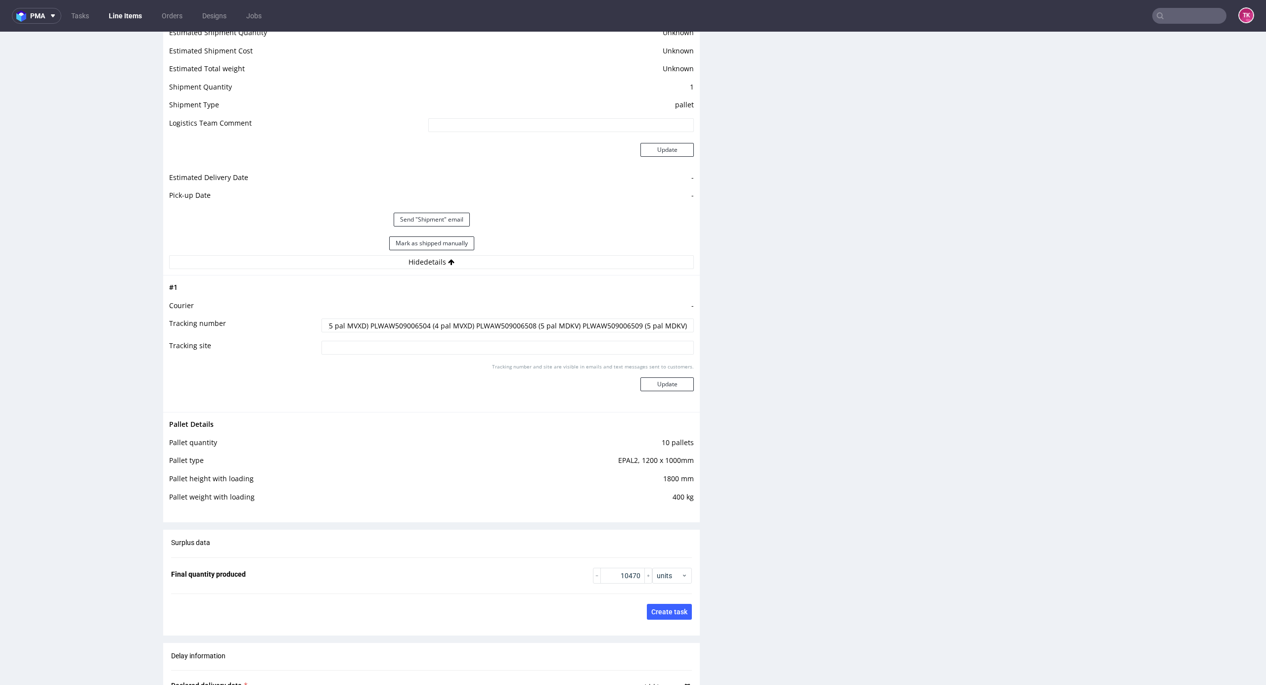
scroll to position [1216, 0]
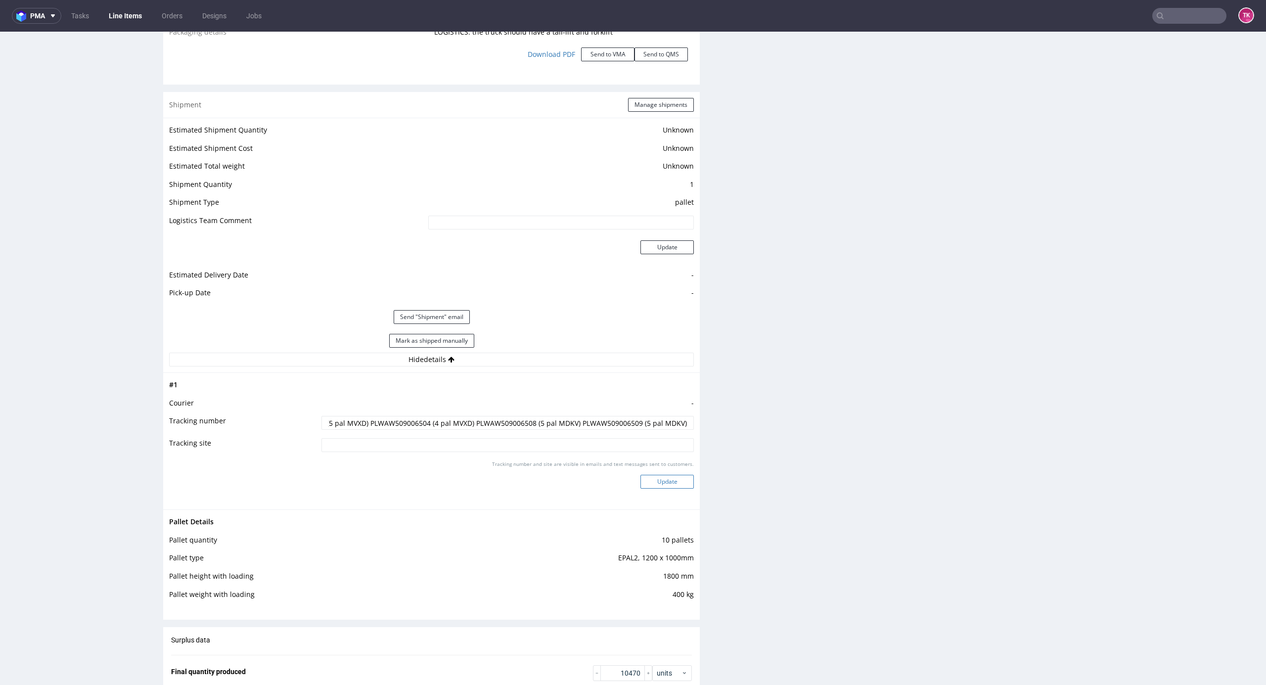
type input "PLWAW509006499 (5 pal MVXD) PLWAW509006503 (5 pal MVXD) PLWAW509006504 (4 pal M…"
click at [658, 487] on button "Update" at bounding box center [666, 482] width 53 height 14
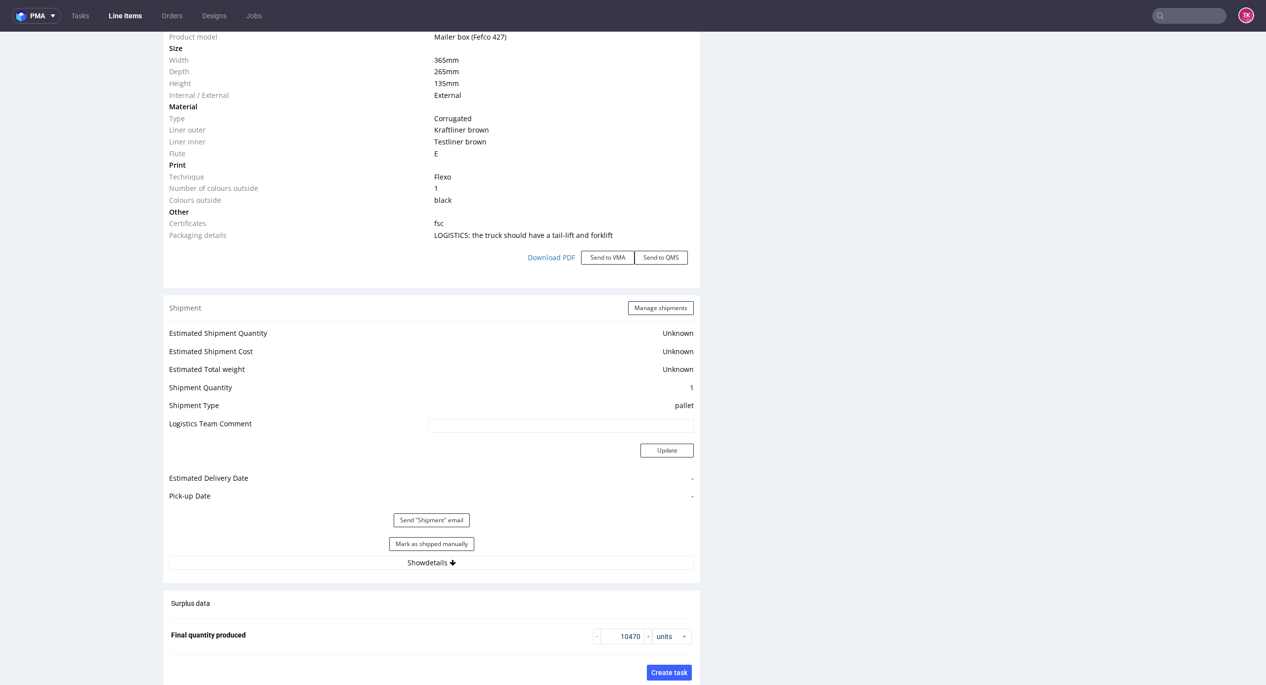
scroll to position [1013, 0]
drag, startPoint x: 665, startPoint y: 307, endPoint x: 696, endPoint y: 312, distance: 31.6
click at [665, 307] on button "Manage shipments" at bounding box center [661, 308] width 66 height 14
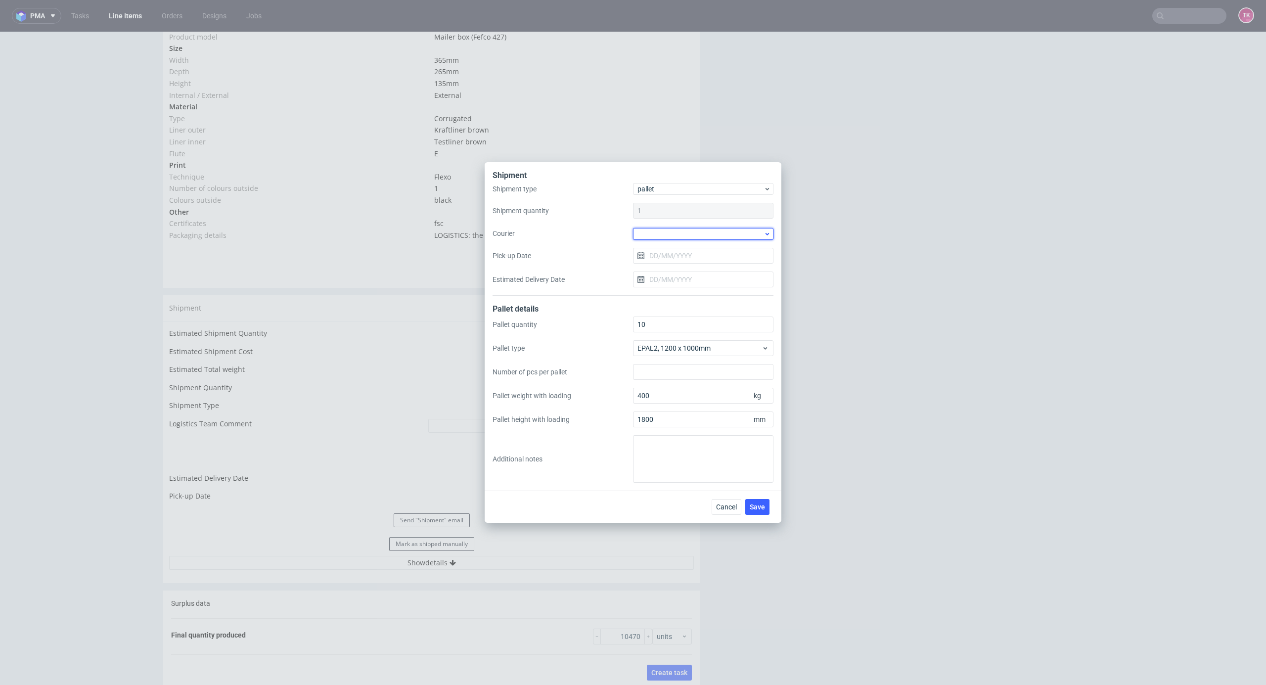
click at [695, 232] on div at bounding box center [703, 234] width 140 height 12
drag, startPoint x: 683, startPoint y: 285, endPoint x: 690, endPoint y: 277, distance: 10.9
click at [685, 285] on div "DB Schenker" at bounding box center [703, 290] width 132 height 18
click at [695, 260] on input "Pick-up Date" at bounding box center [703, 255] width 140 height 16
drag, startPoint x: 719, startPoint y: 321, endPoint x: 752, endPoint y: 460, distance: 142.8
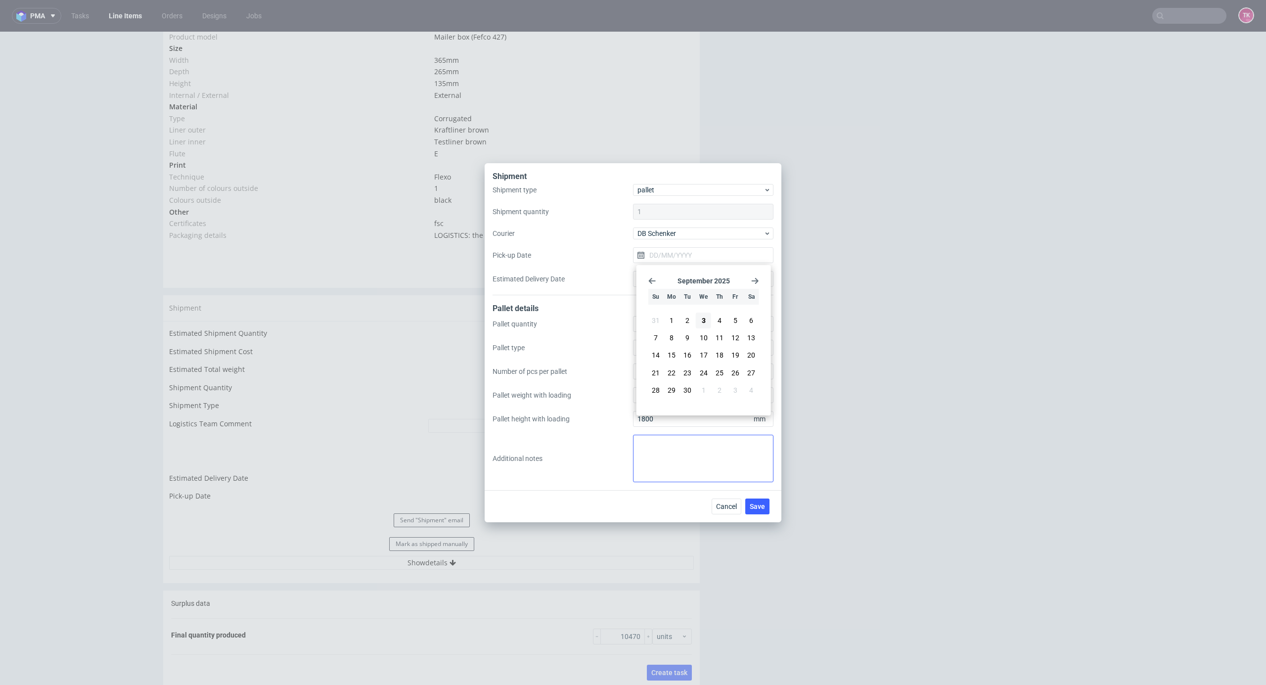
click at [721, 325] on span "4" at bounding box center [719, 320] width 4 height 10
type input "[DATE]"
click at [761, 504] on span "Save" at bounding box center [756, 506] width 15 height 7
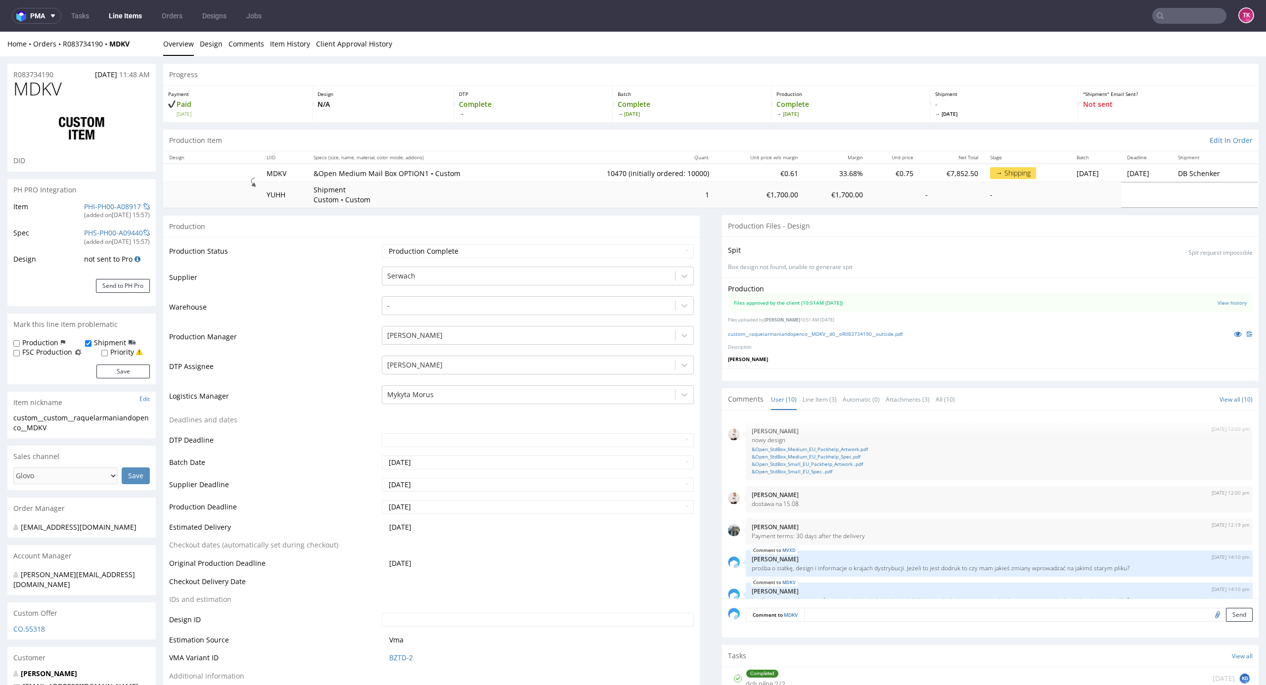
scroll to position [196, 0]
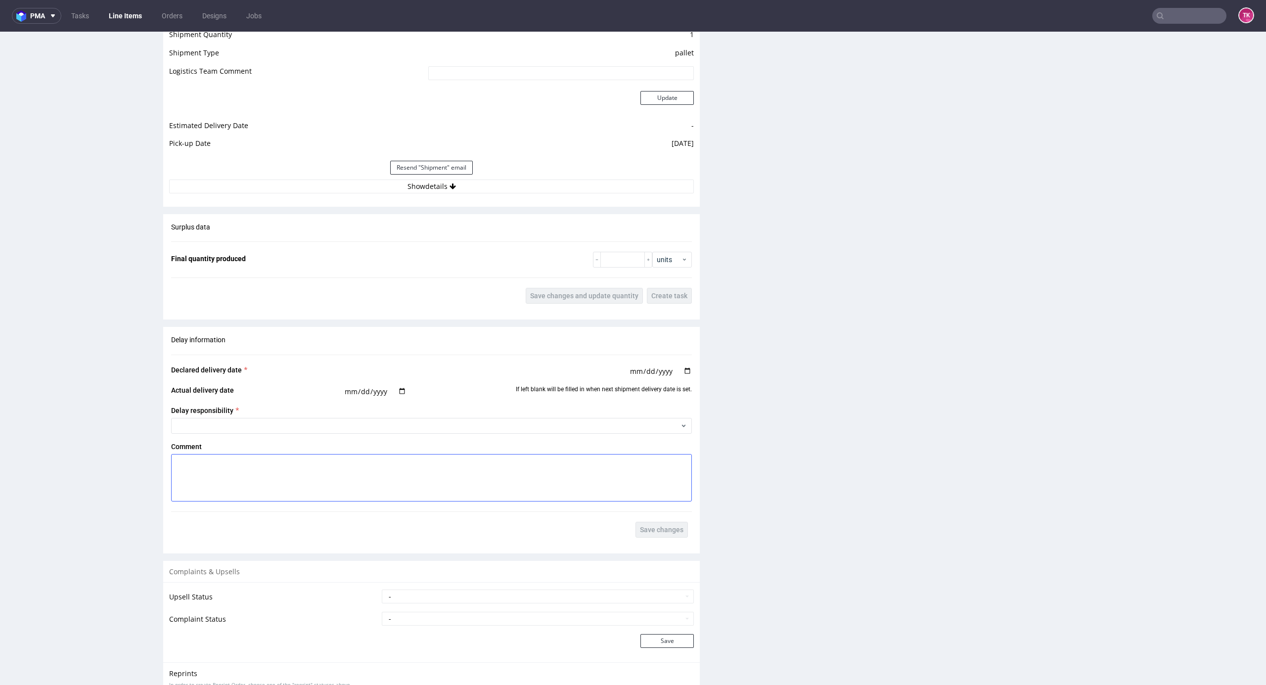
scroll to position [1431, 0]
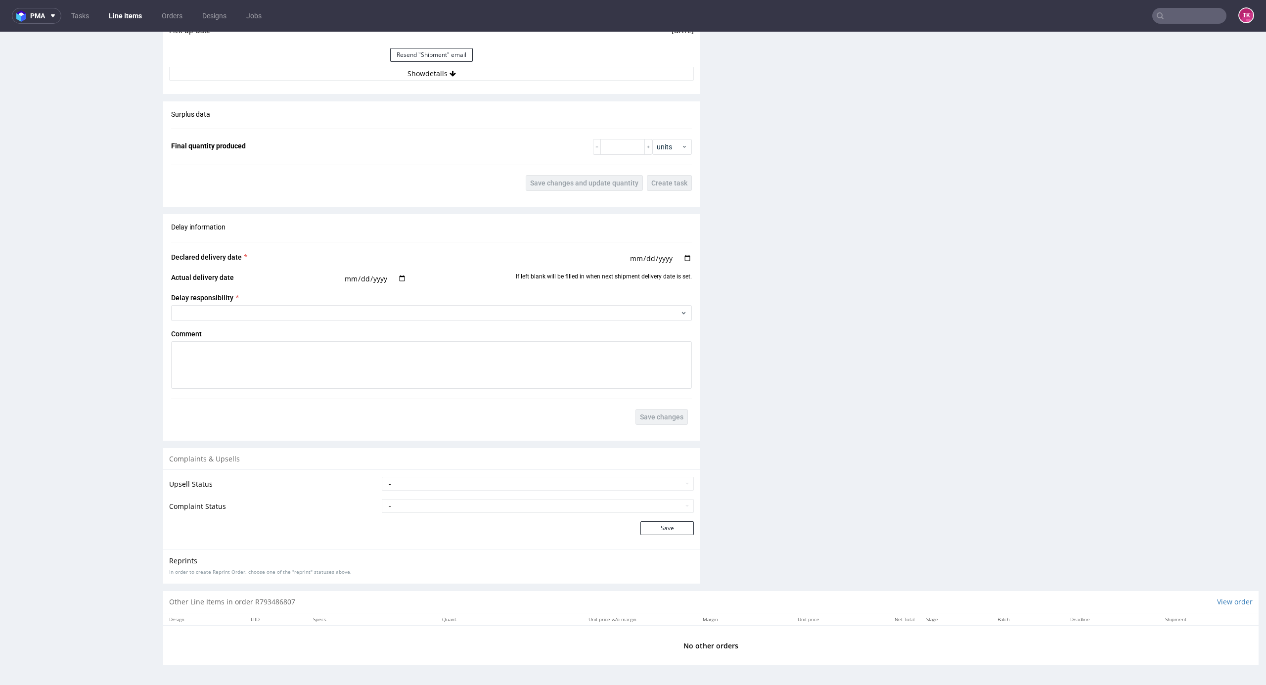
click at [325, 63] on div "Resend "Shipment" email" at bounding box center [431, 55] width 525 height 24
drag, startPoint x: 324, startPoint y: 70, endPoint x: 322, endPoint y: 81, distance: 11.1
click at [324, 71] on button "Show details" at bounding box center [431, 74] width 525 height 14
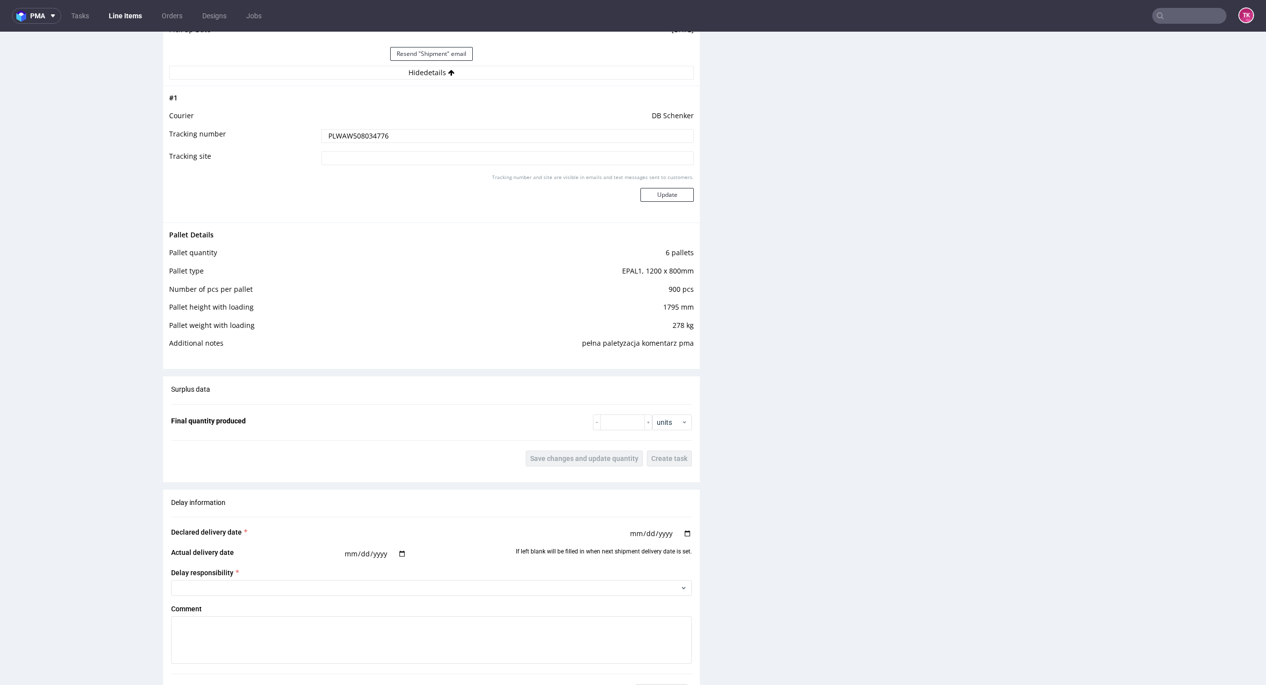
click at [338, 138] on input "PLWAW508034776" at bounding box center [507, 136] width 372 height 14
click at [120, 8] on link "Line Items" at bounding box center [125, 16] width 45 height 16
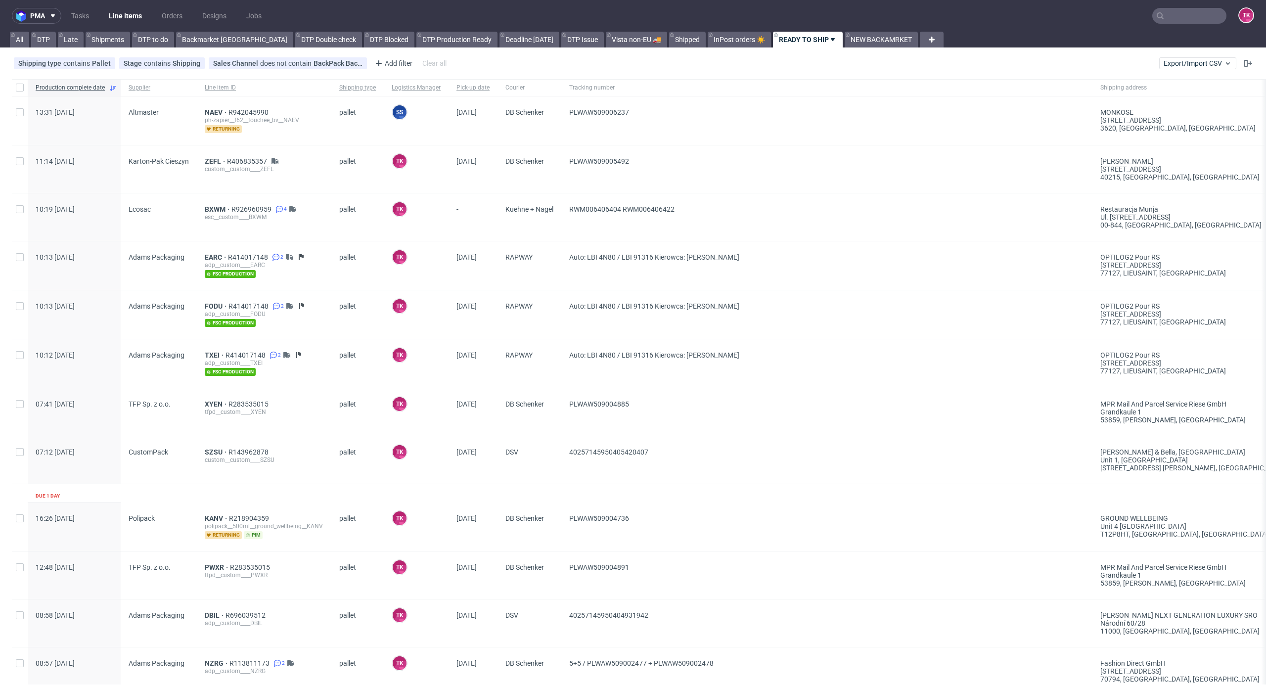
click at [113, 16] on link "Line Items" at bounding box center [125, 16] width 45 height 16
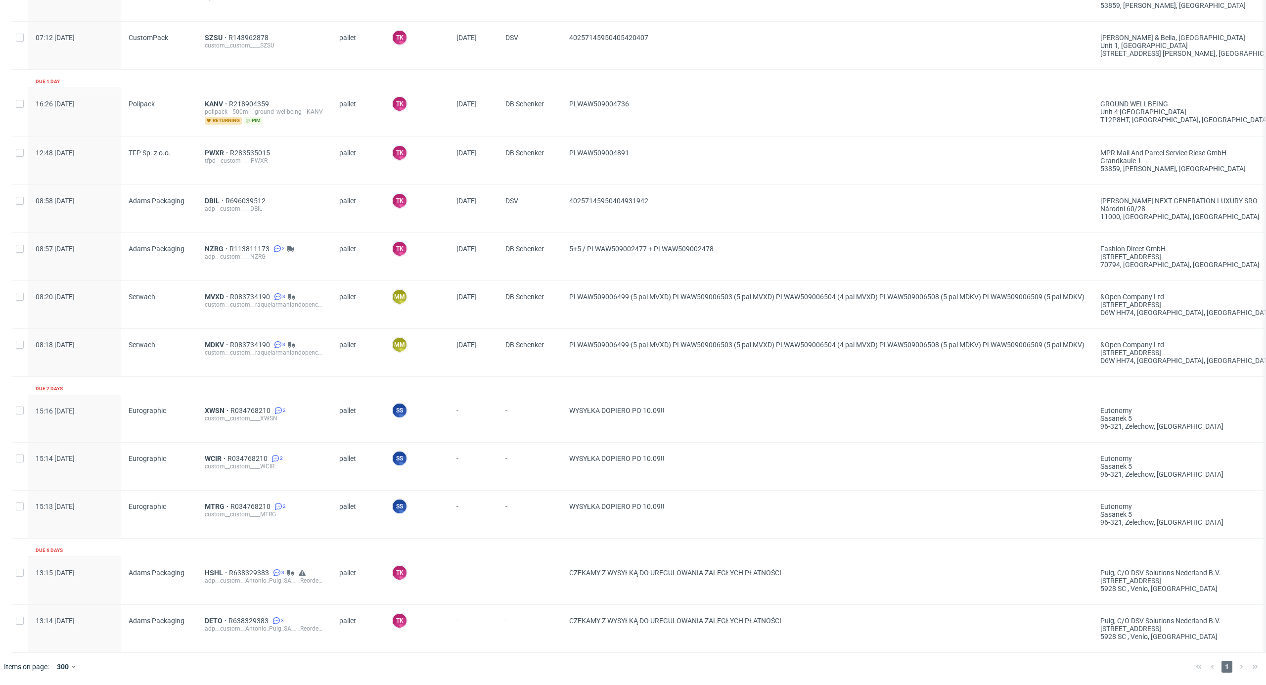
scroll to position [425, 0]
drag, startPoint x: 226, startPoint y: 553, endPoint x: 265, endPoint y: 563, distance: 40.3
click at [265, 563] on div "HSHL R638329383 3 adp__custom__Antonio_Puig_SA__-_Reorder_of_2_shipping_boxes_2…" at bounding box center [264, 580] width 134 height 47
copy span "R638329383"
